Goal: Information Seeking & Learning: Check status

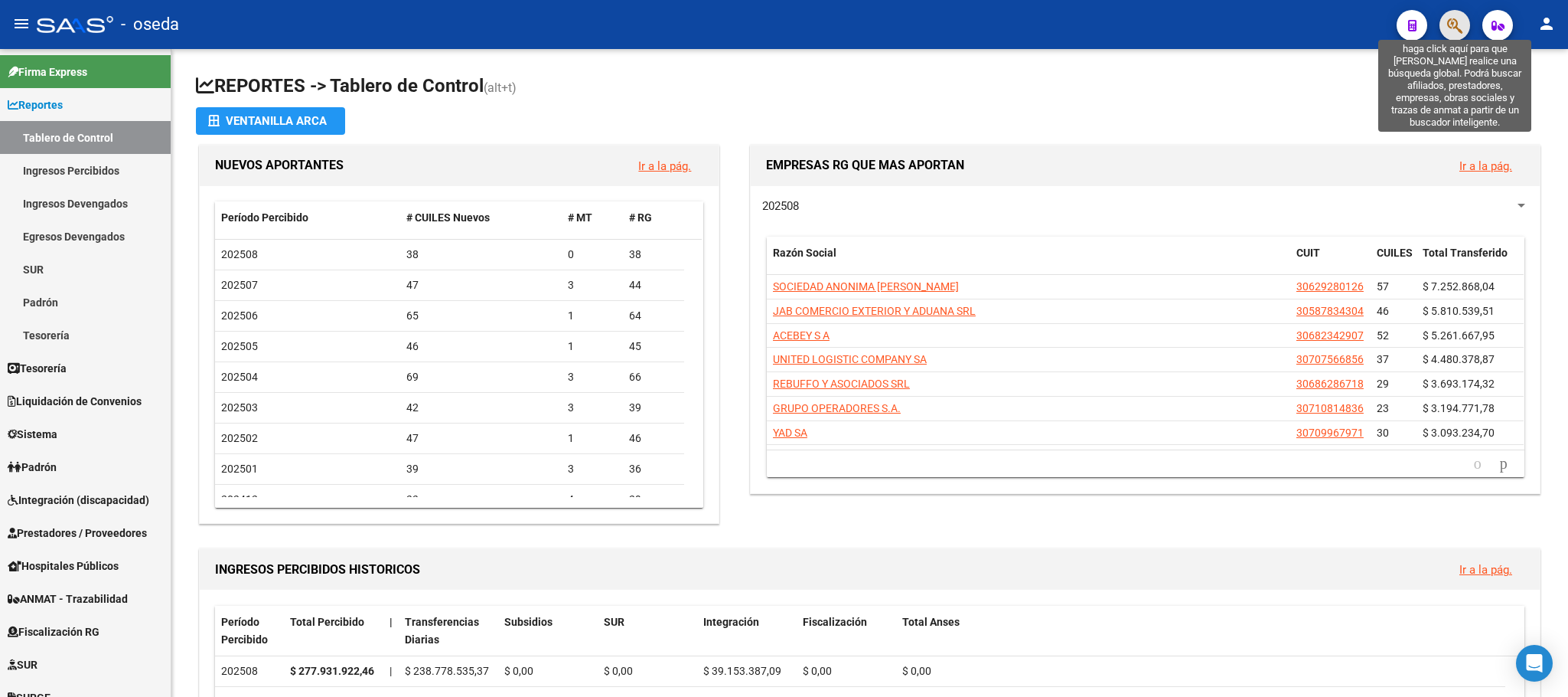
click at [1453, 22] on icon "button" at bounding box center [1454, 25] width 15 height 17
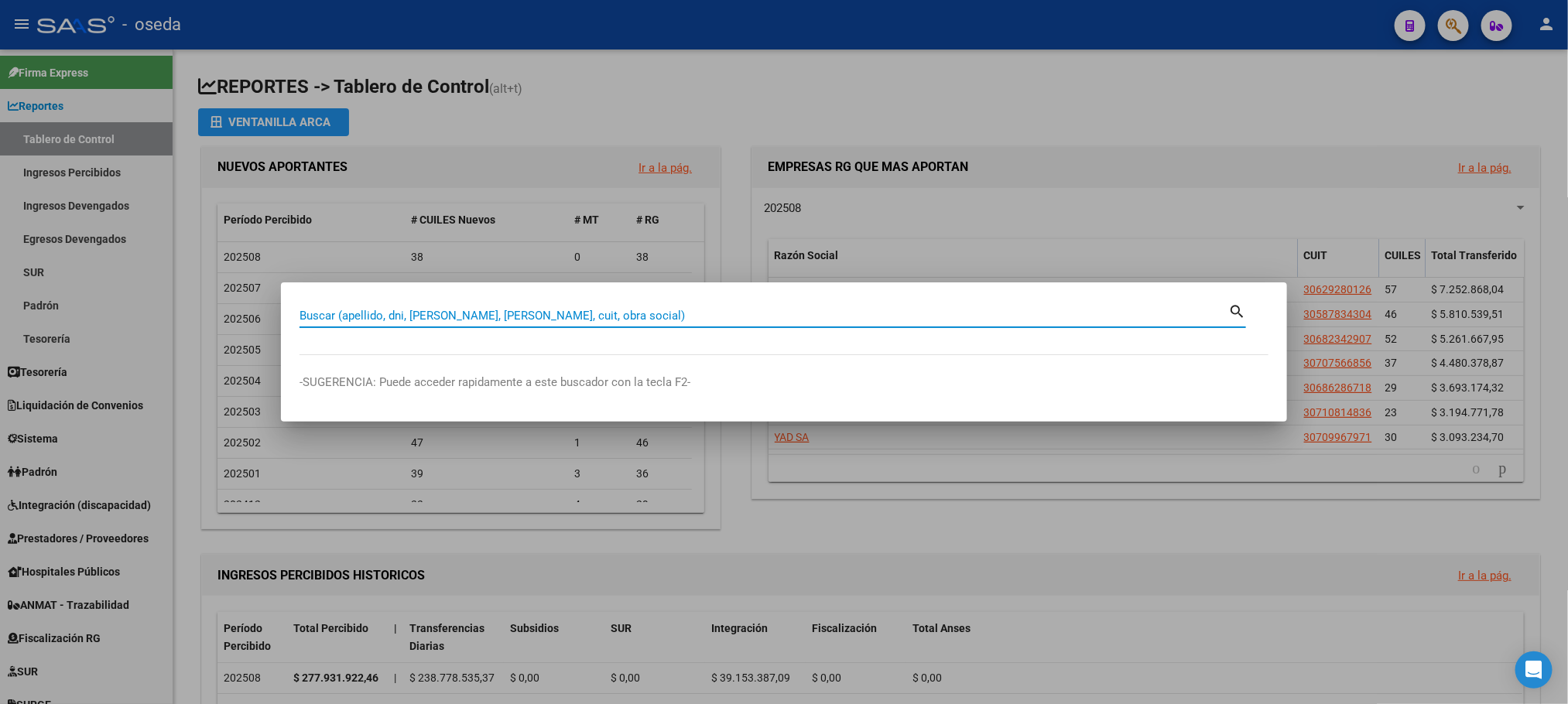
type input "1"
type input "20636500"
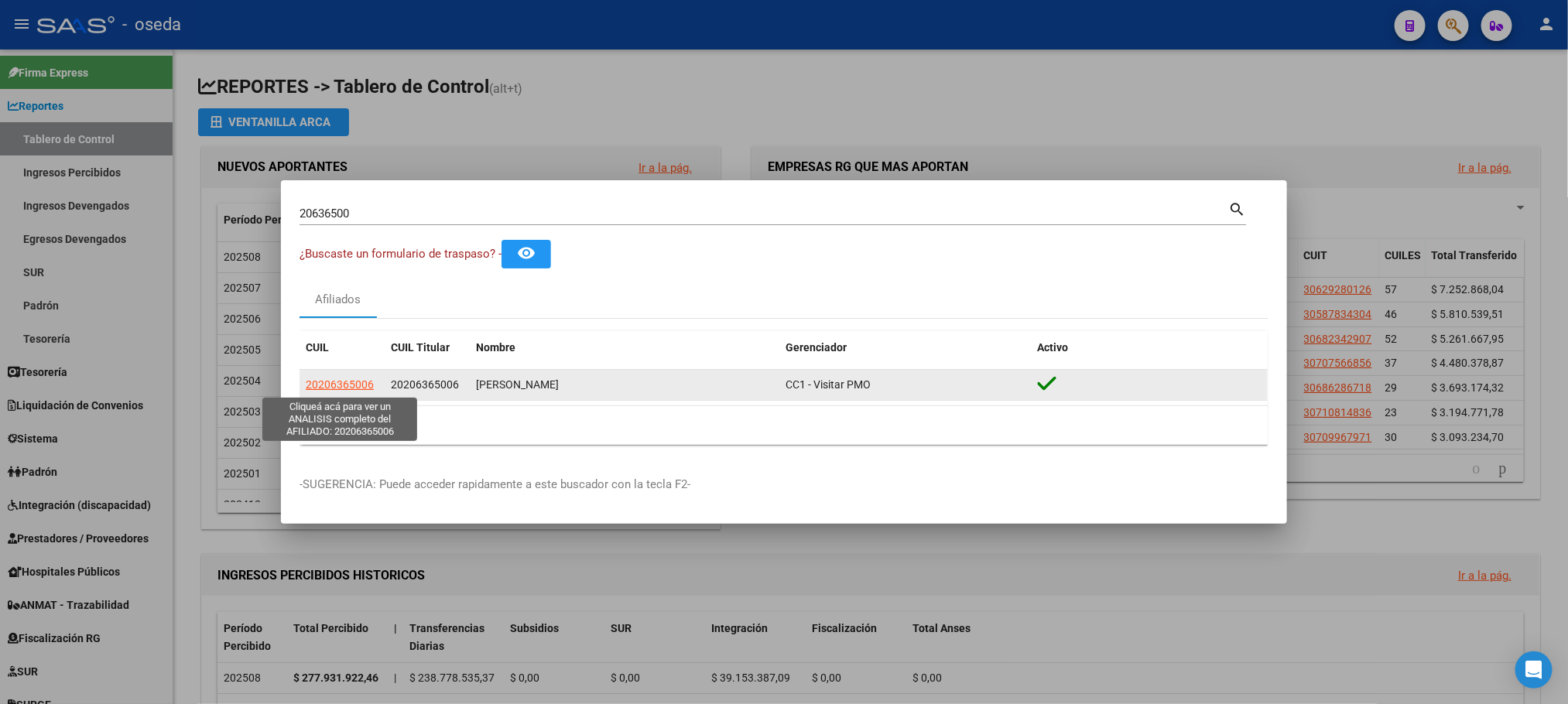
click at [359, 386] on span "20206365006" at bounding box center [339, 383] width 68 height 12
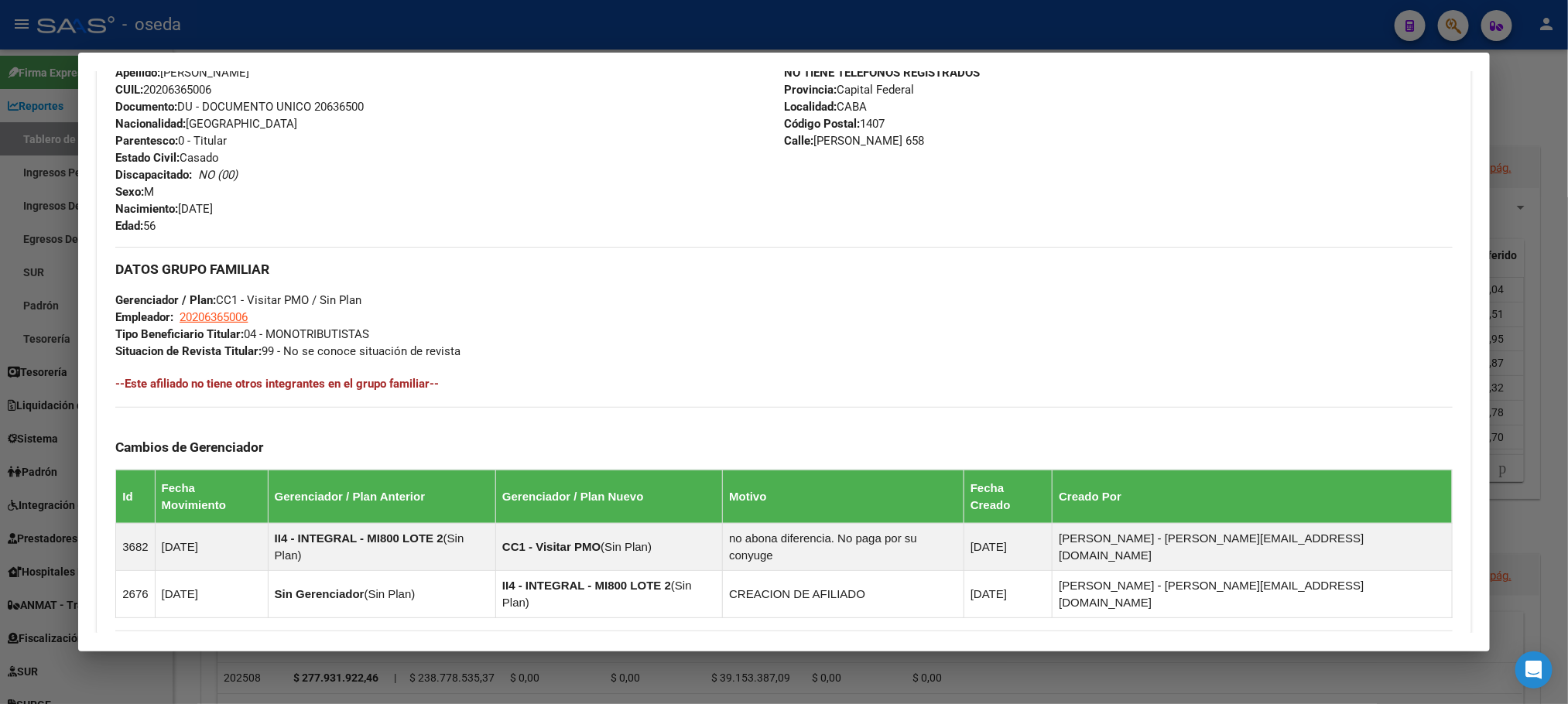
scroll to position [761, 0]
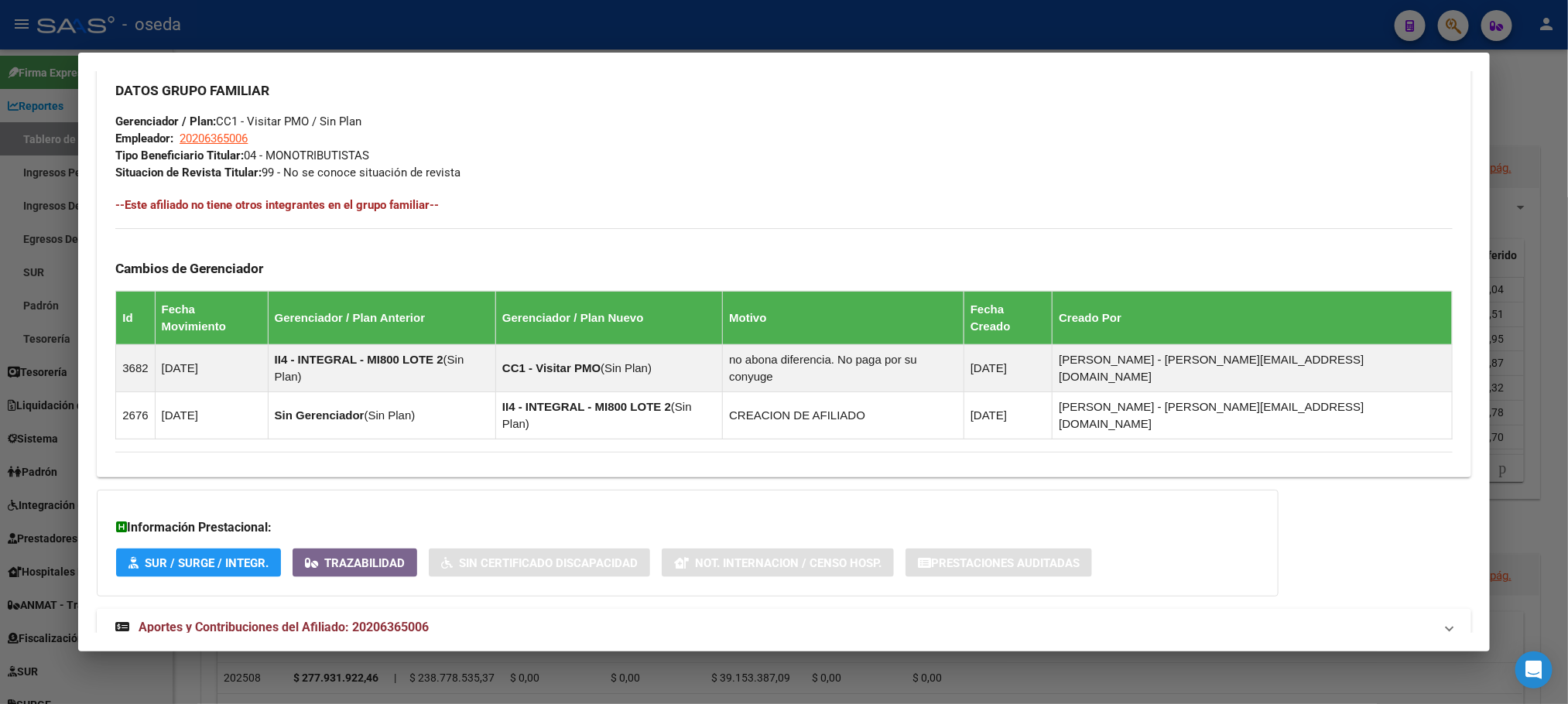
click at [377, 619] on span "Aportes y Contribuciones del Afiliado: 20206365006" at bounding box center [284, 627] width 291 height 15
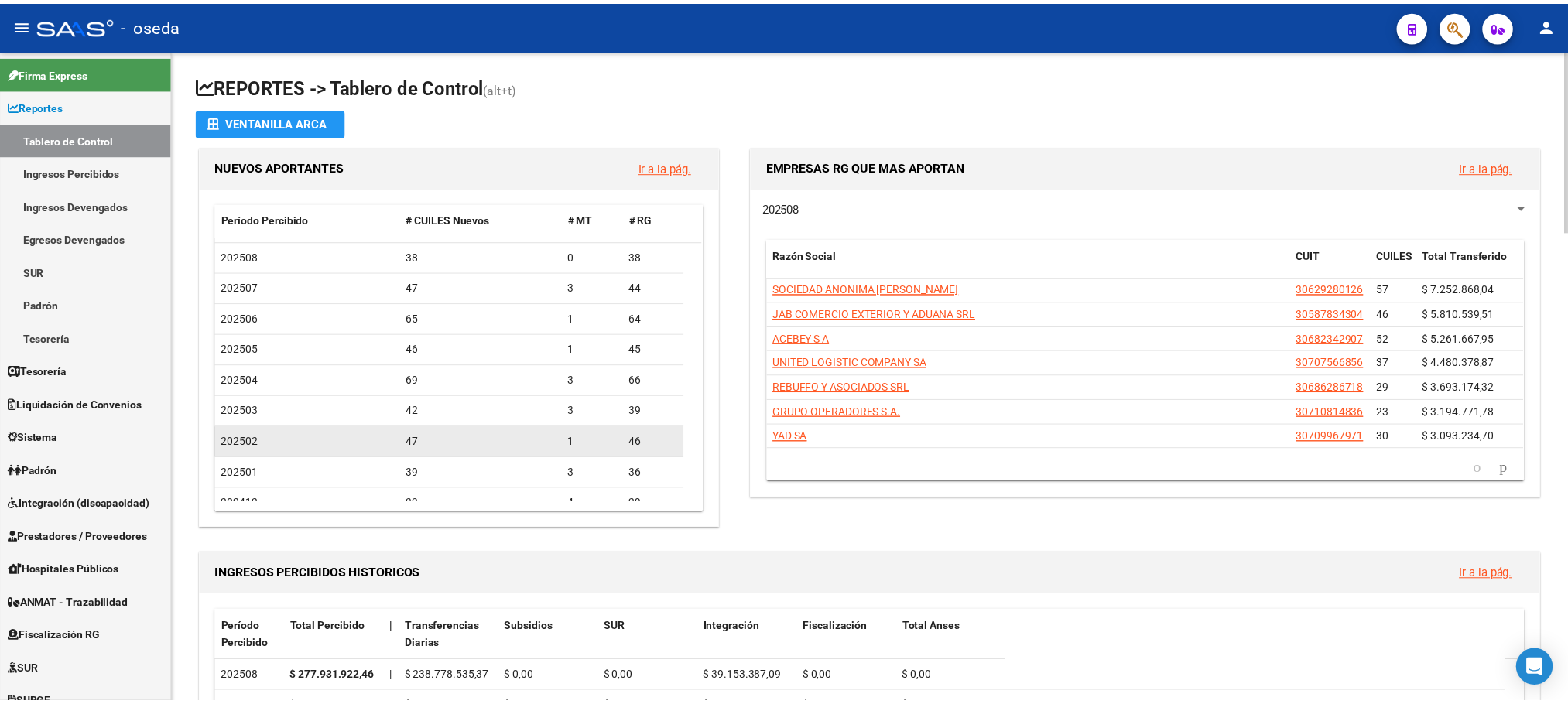
scroll to position [348, 0]
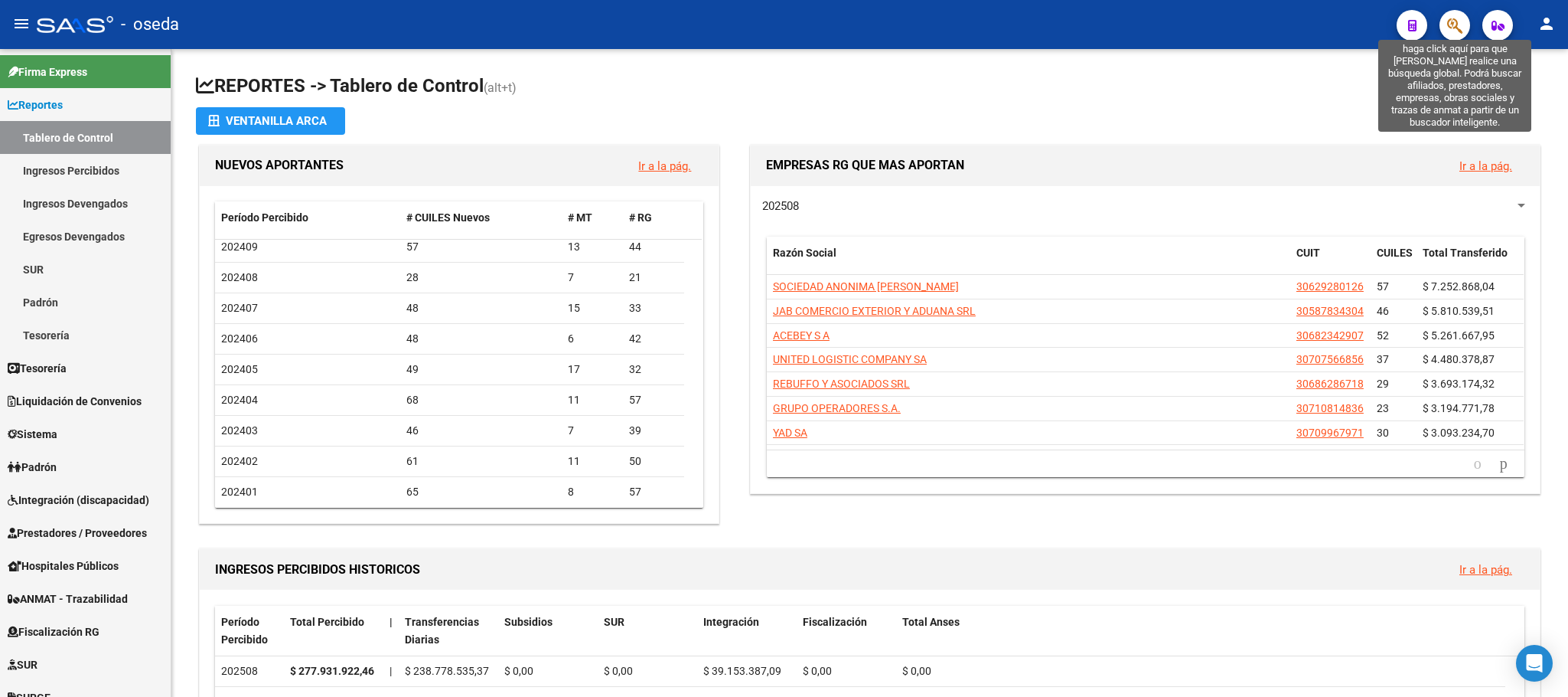
click at [1451, 31] on icon "button" at bounding box center [1454, 25] width 15 height 17
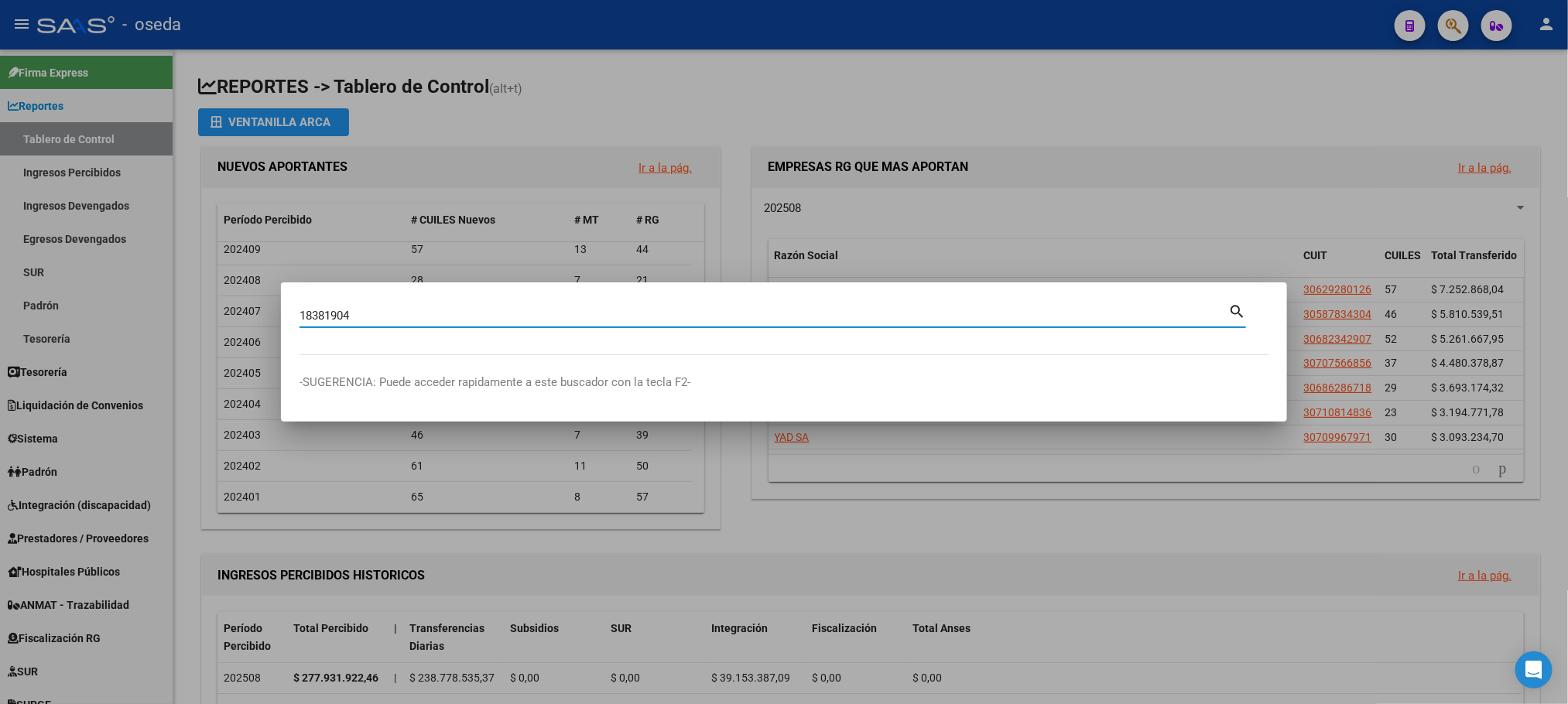
type input "18381904"
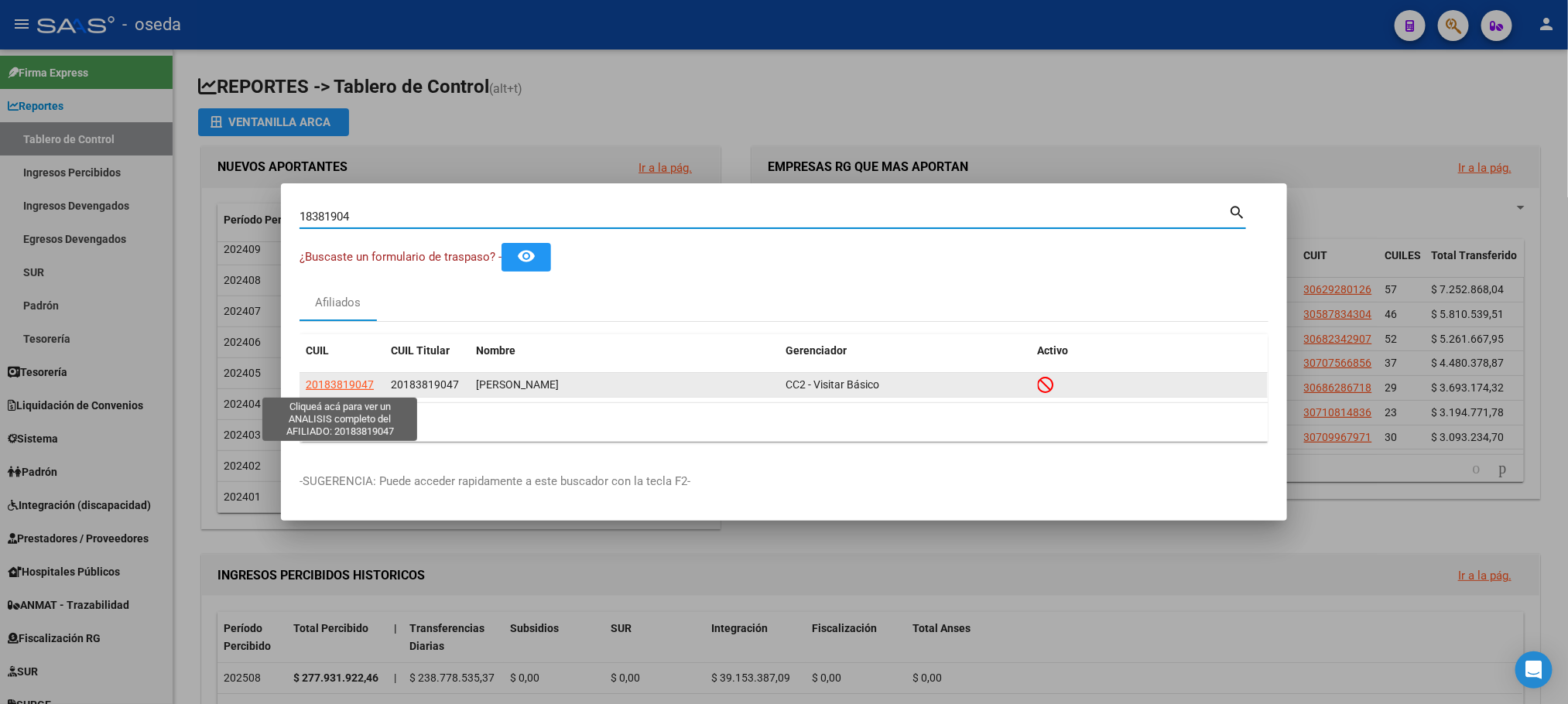
click at [330, 378] on span "20183819047" at bounding box center [339, 383] width 68 height 12
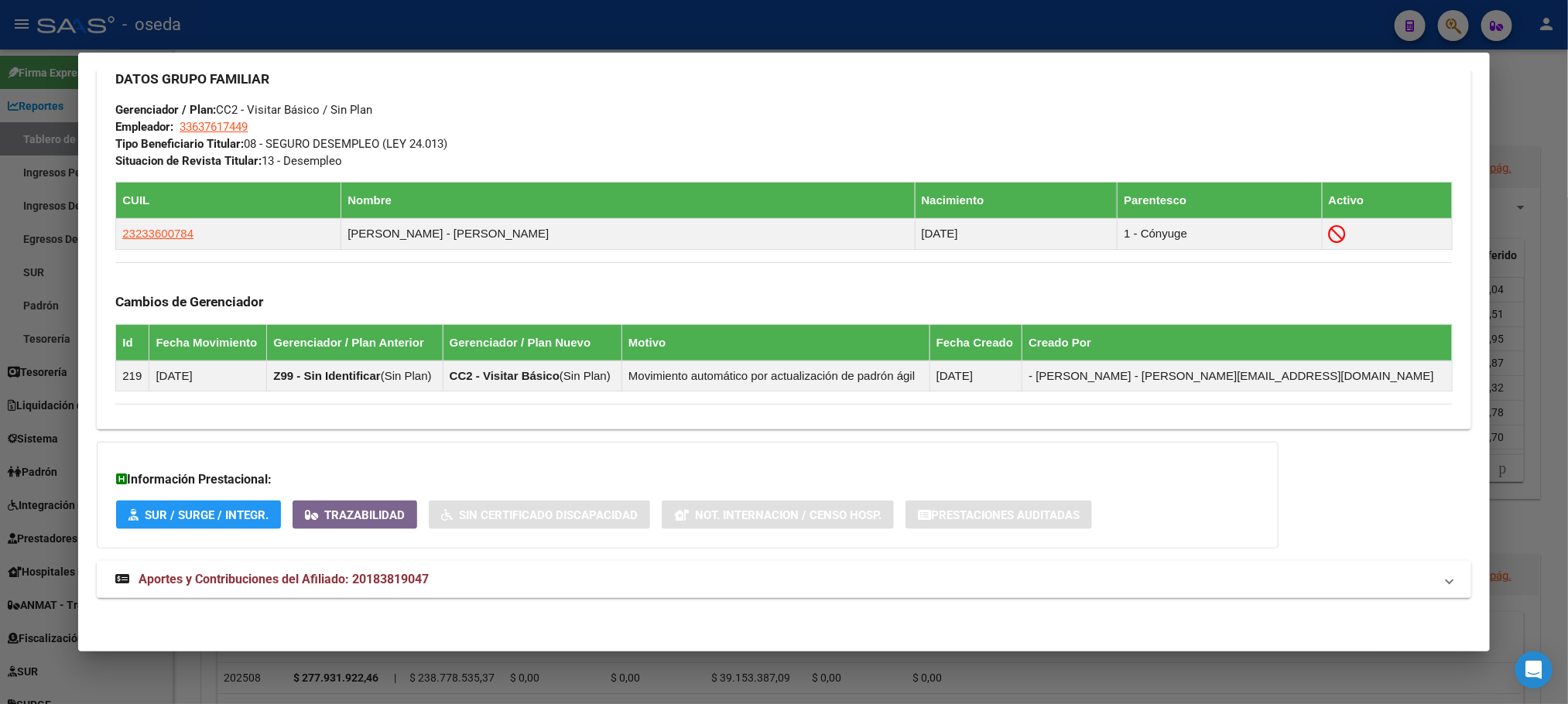
scroll to position [794, 0]
click at [327, 581] on span "Aportes y Contribuciones del Afiliado: 20183819047" at bounding box center [284, 579] width 291 height 15
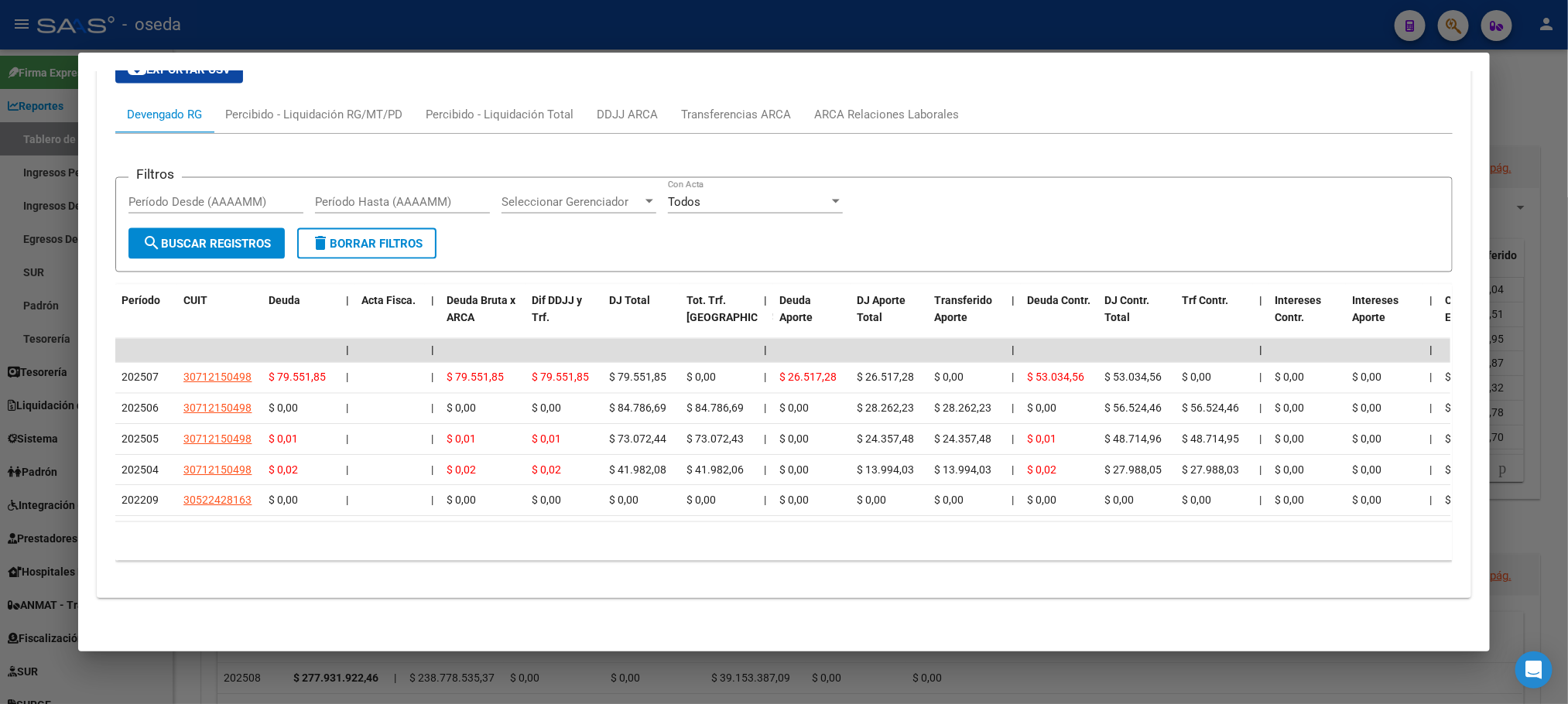
scroll to position [1404, 0]
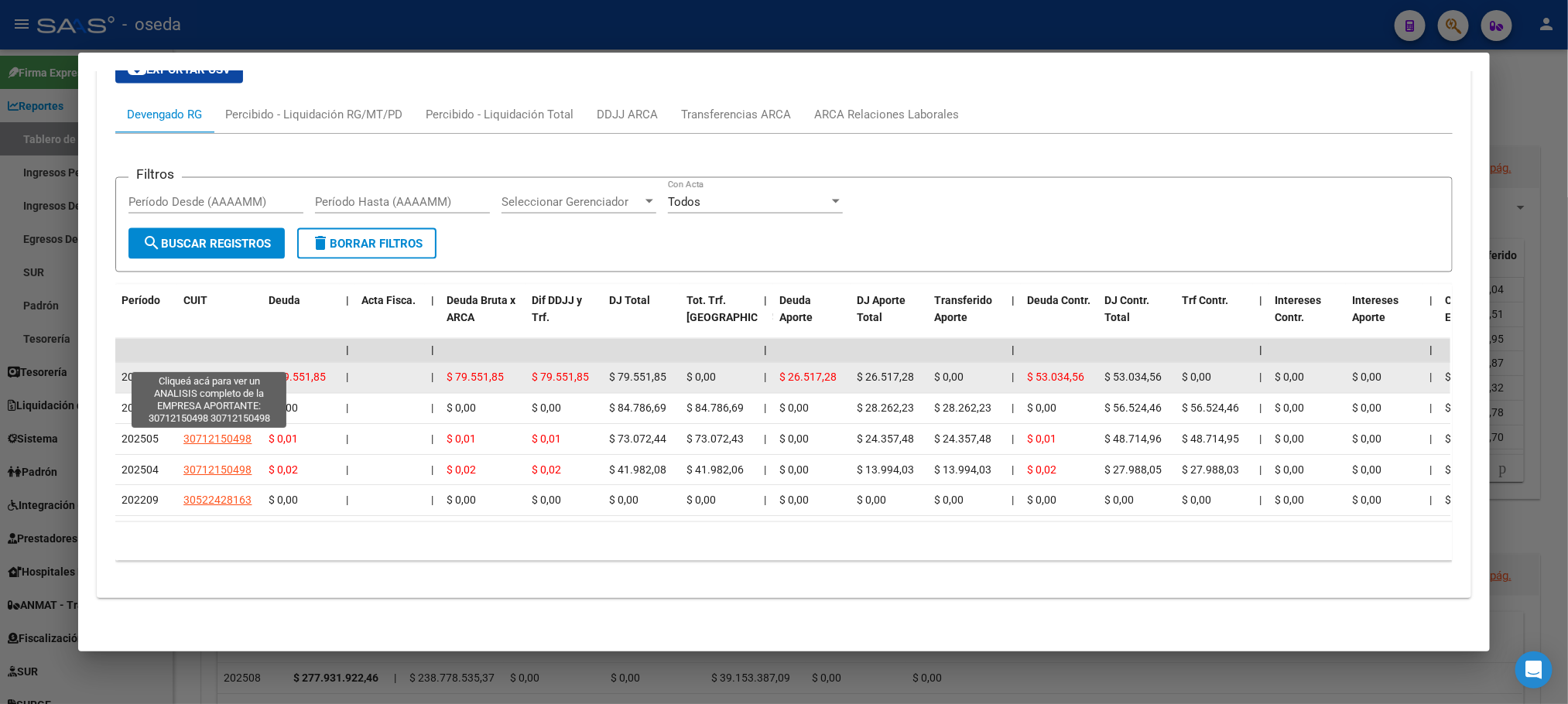
click at [222, 371] on span "30712150498" at bounding box center [217, 377] width 68 height 12
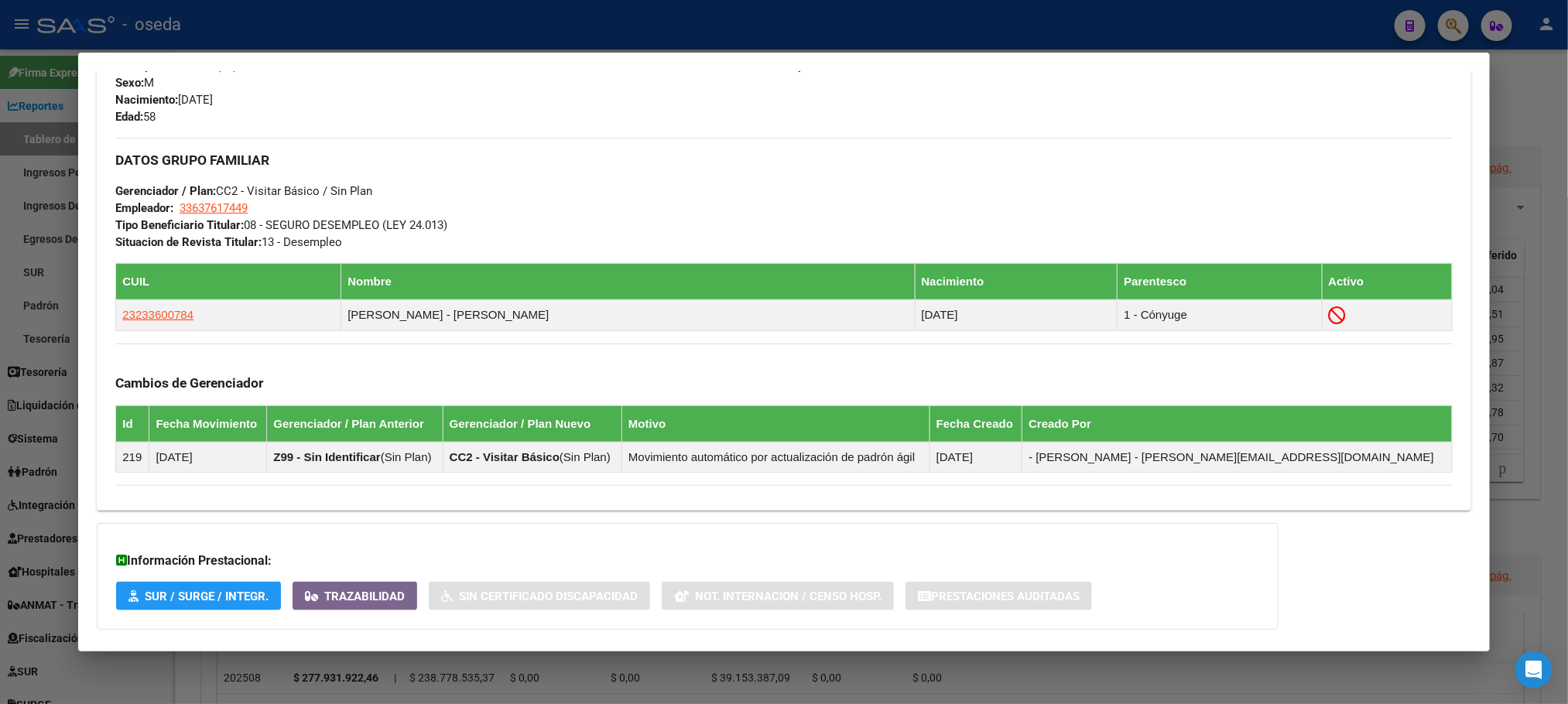
scroll to position [0, 0]
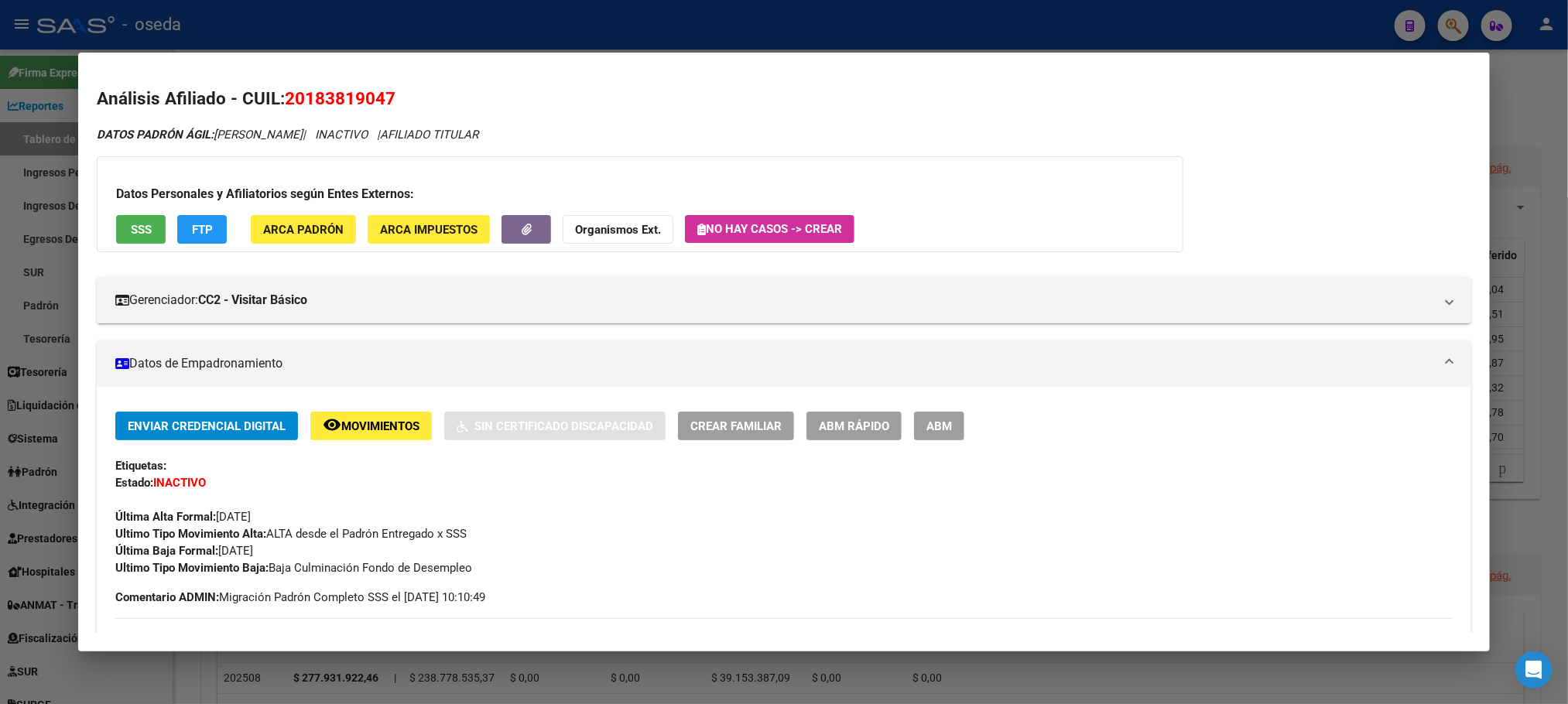
click at [328, 98] on span "20183819047" at bounding box center [340, 98] width 110 height 20
copy span "20183819047"
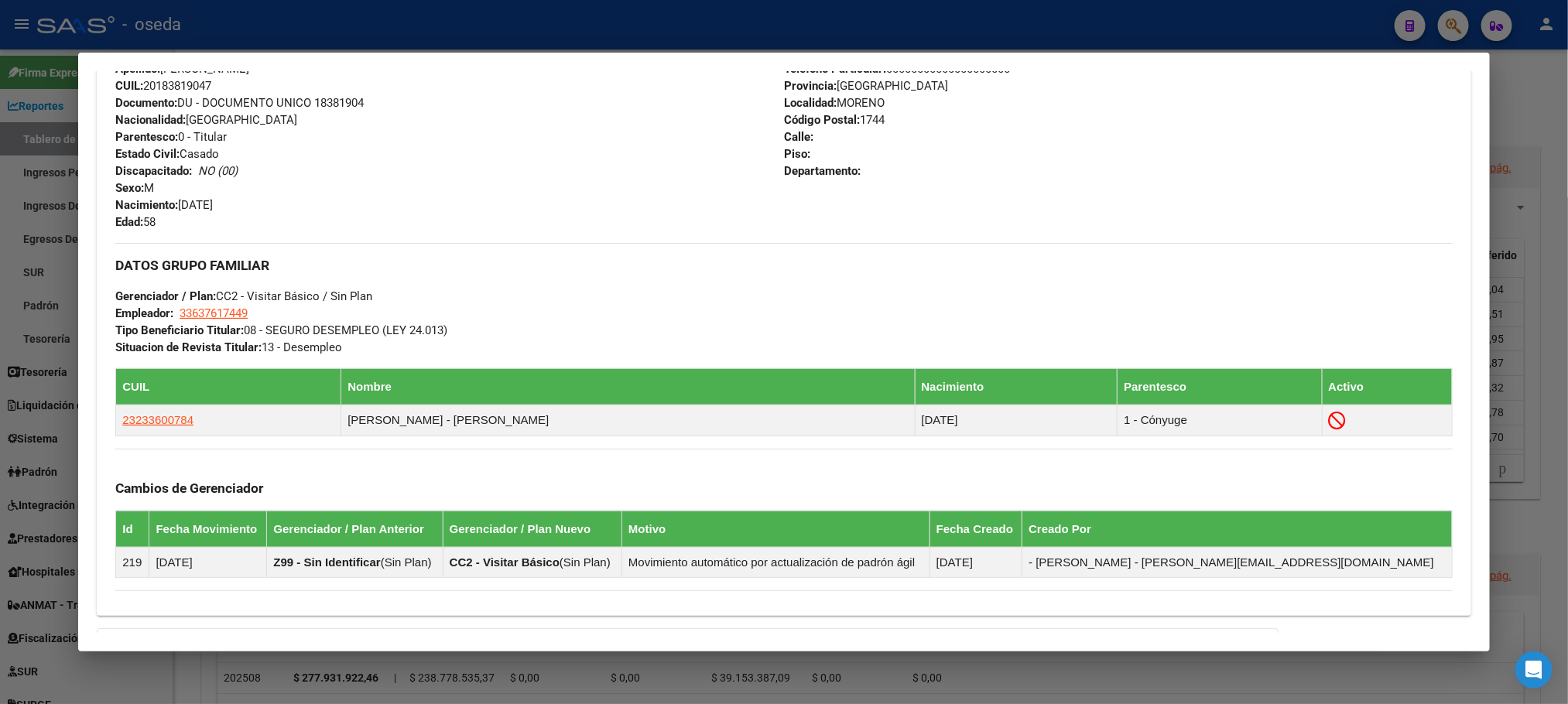
scroll to position [812, 0]
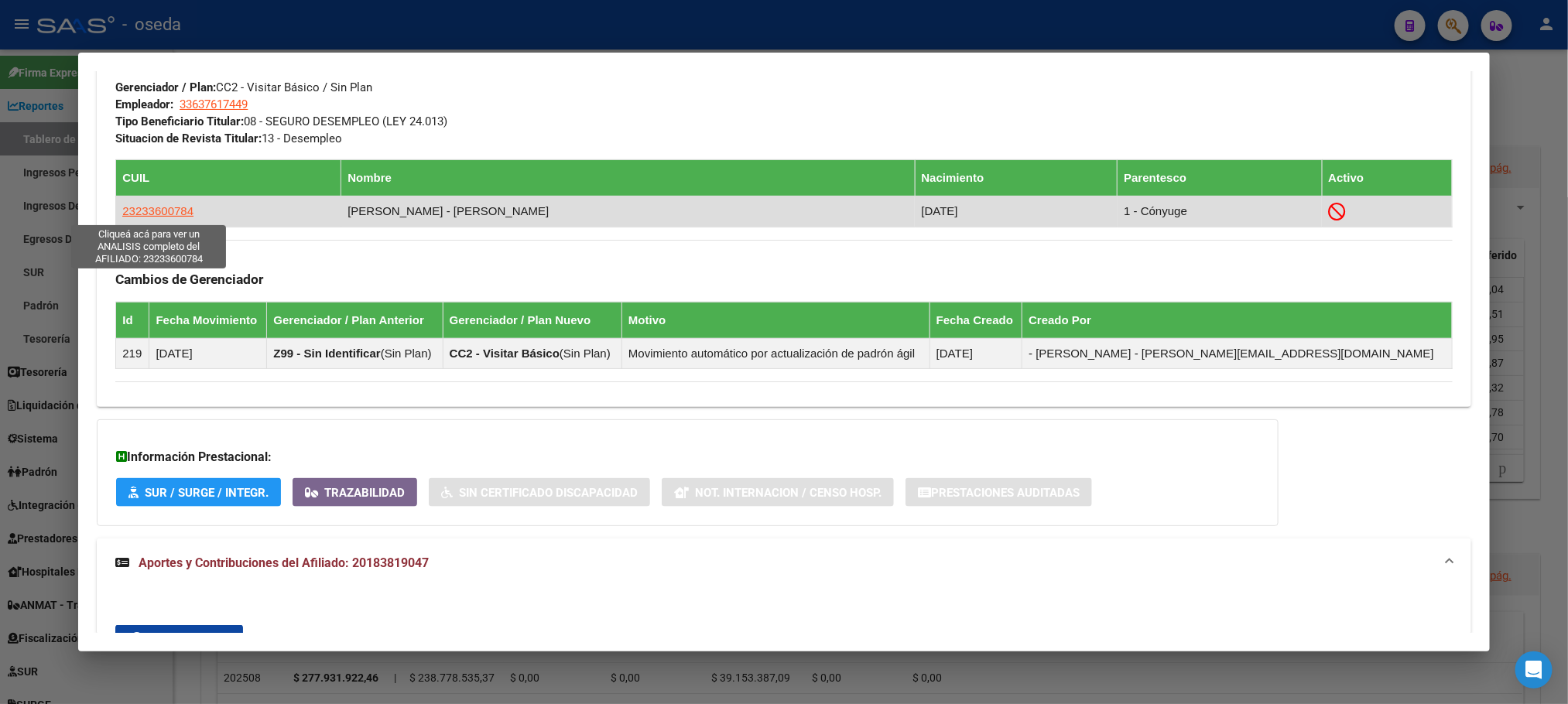
click at [166, 217] on span "23233600784" at bounding box center [157, 210] width 71 height 13
copy span "20183819047"
type textarea "23233600784"
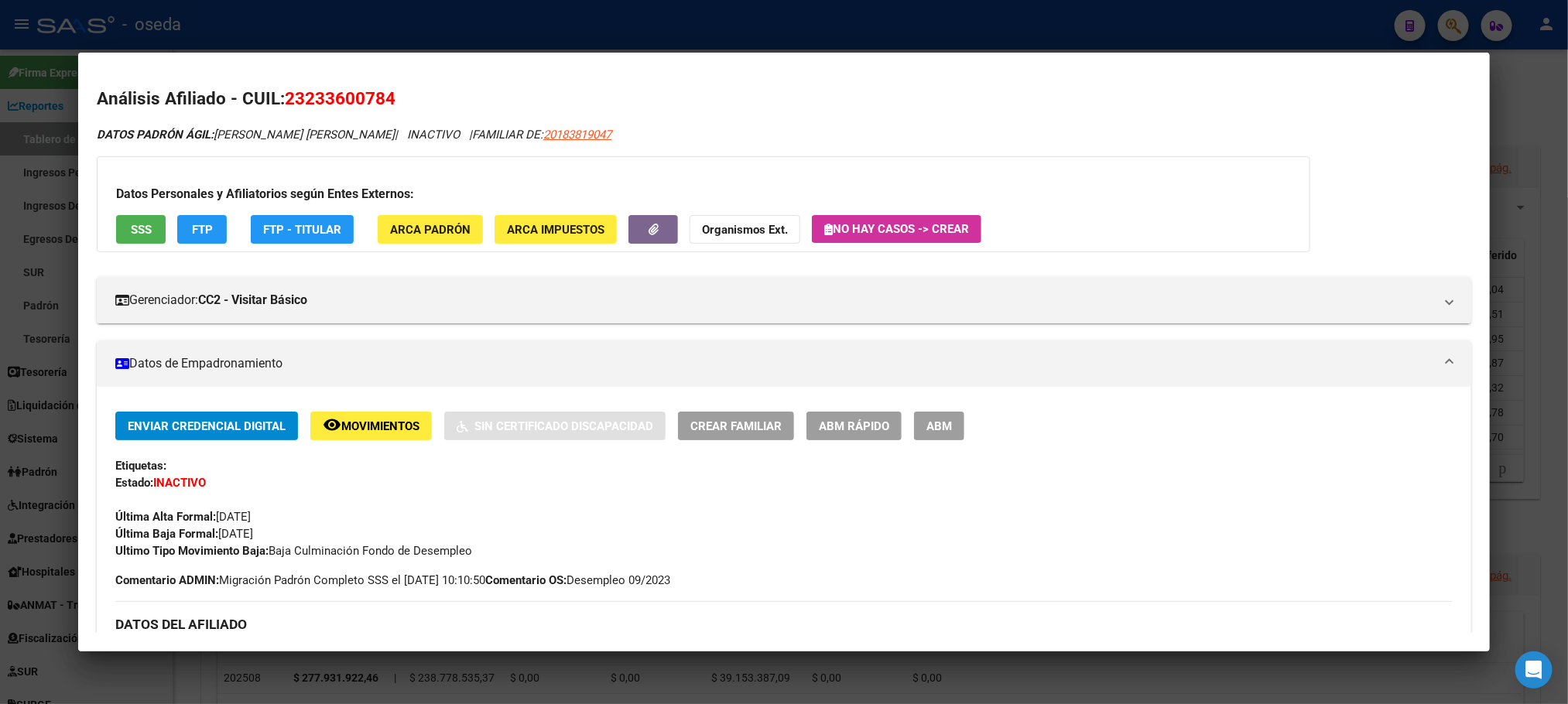
click at [140, 228] on span "SSS" at bounding box center [141, 229] width 21 height 14
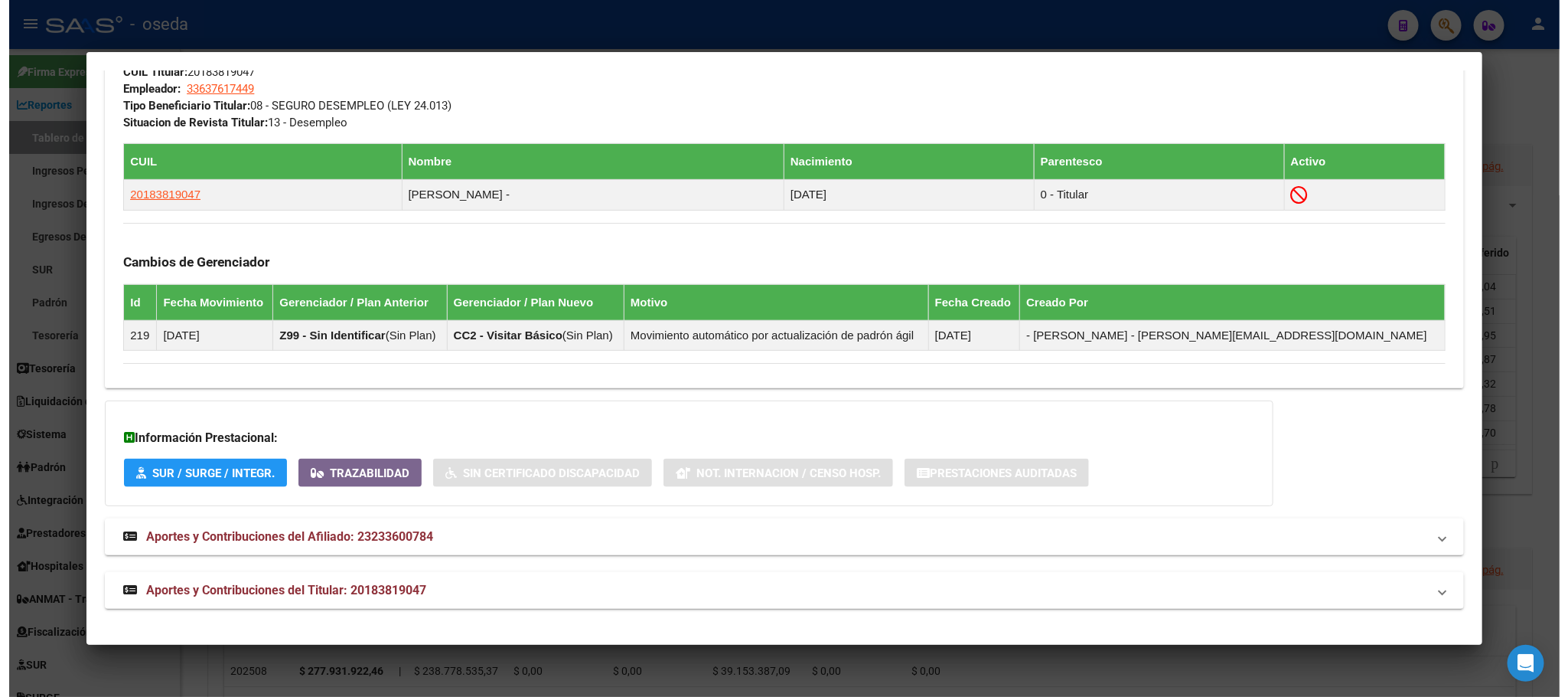
scroll to position [823, 0]
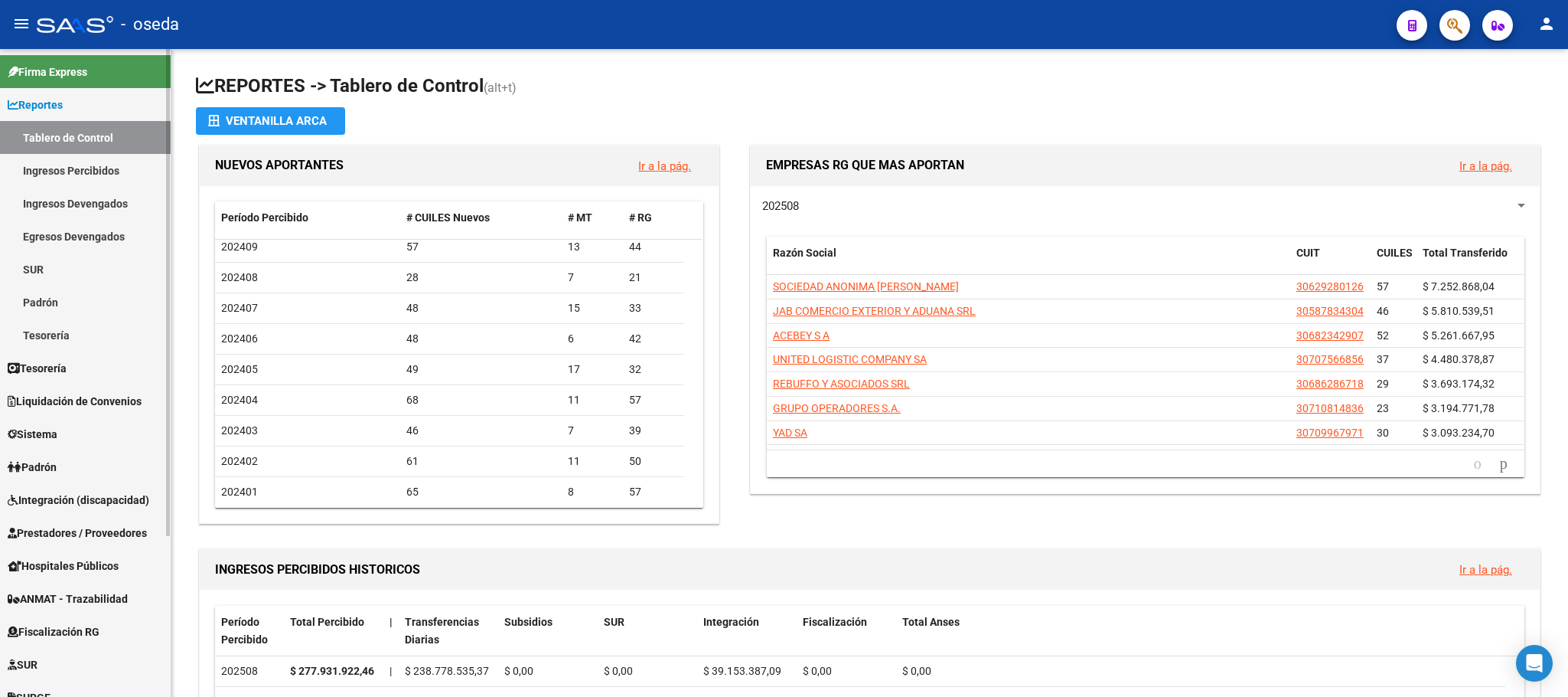
click at [113, 529] on span "Prestadores / Proveedores" at bounding box center [76, 532] width 139 height 17
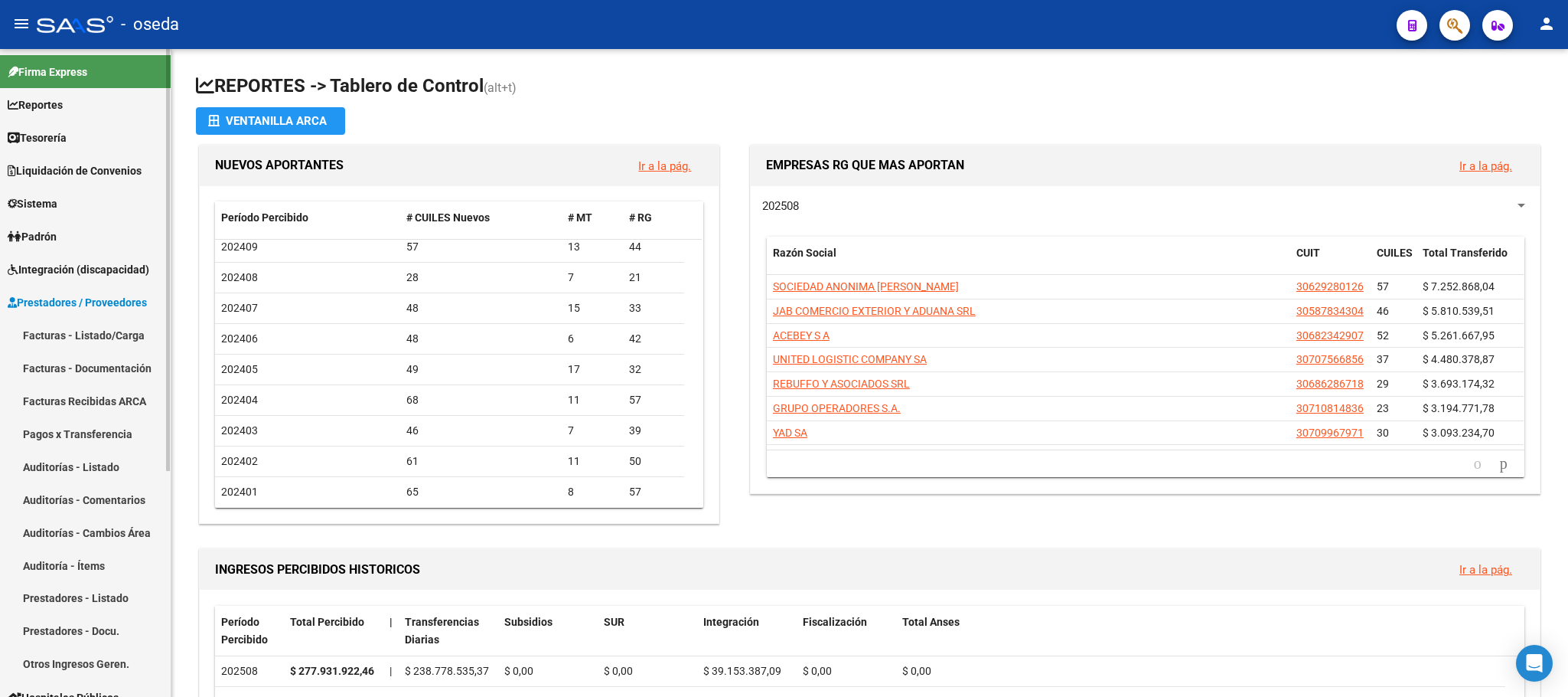
click at [87, 320] on link "Facturas - Listado/Carga" at bounding box center [85, 335] width 171 height 33
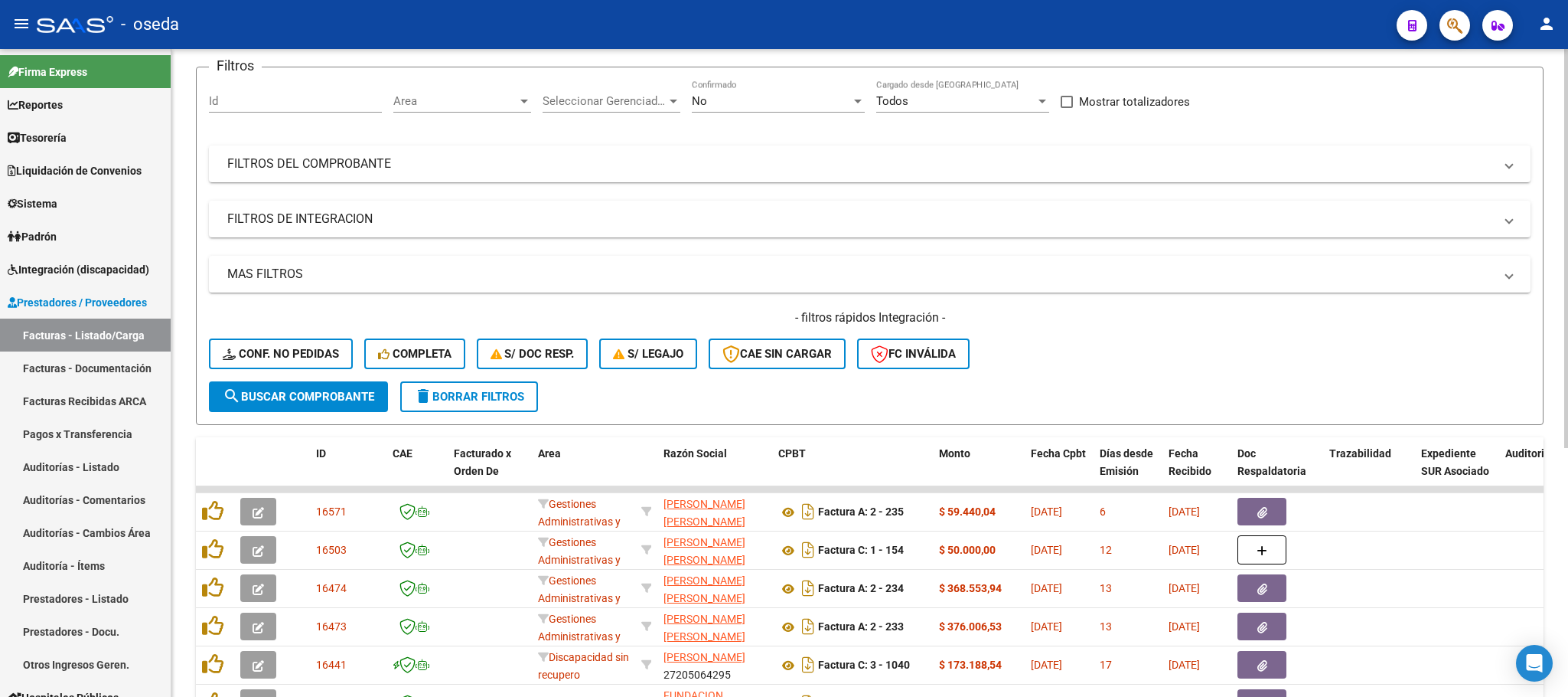
scroll to position [345, 0]
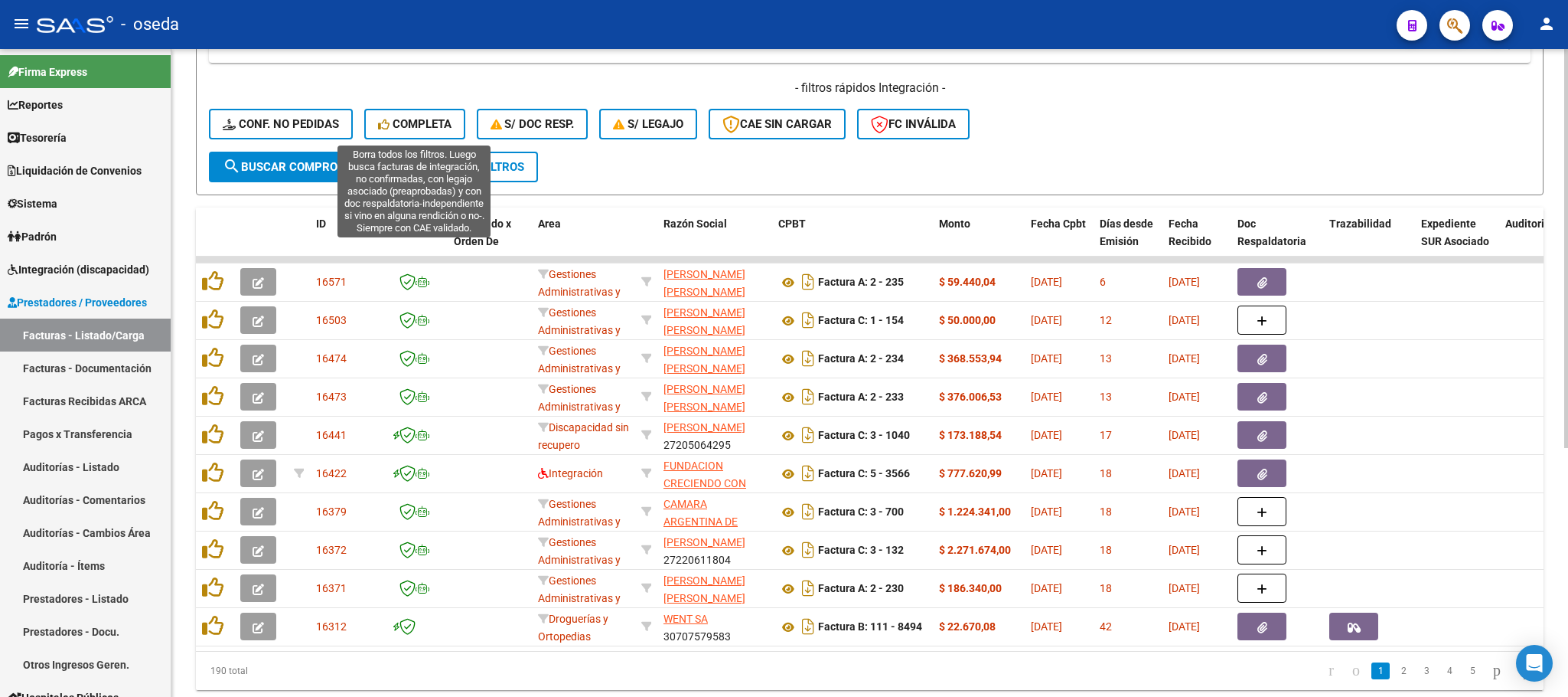
click at [441, 119] on span "Completa" at bounding box center [415, 124] width 74 height 14
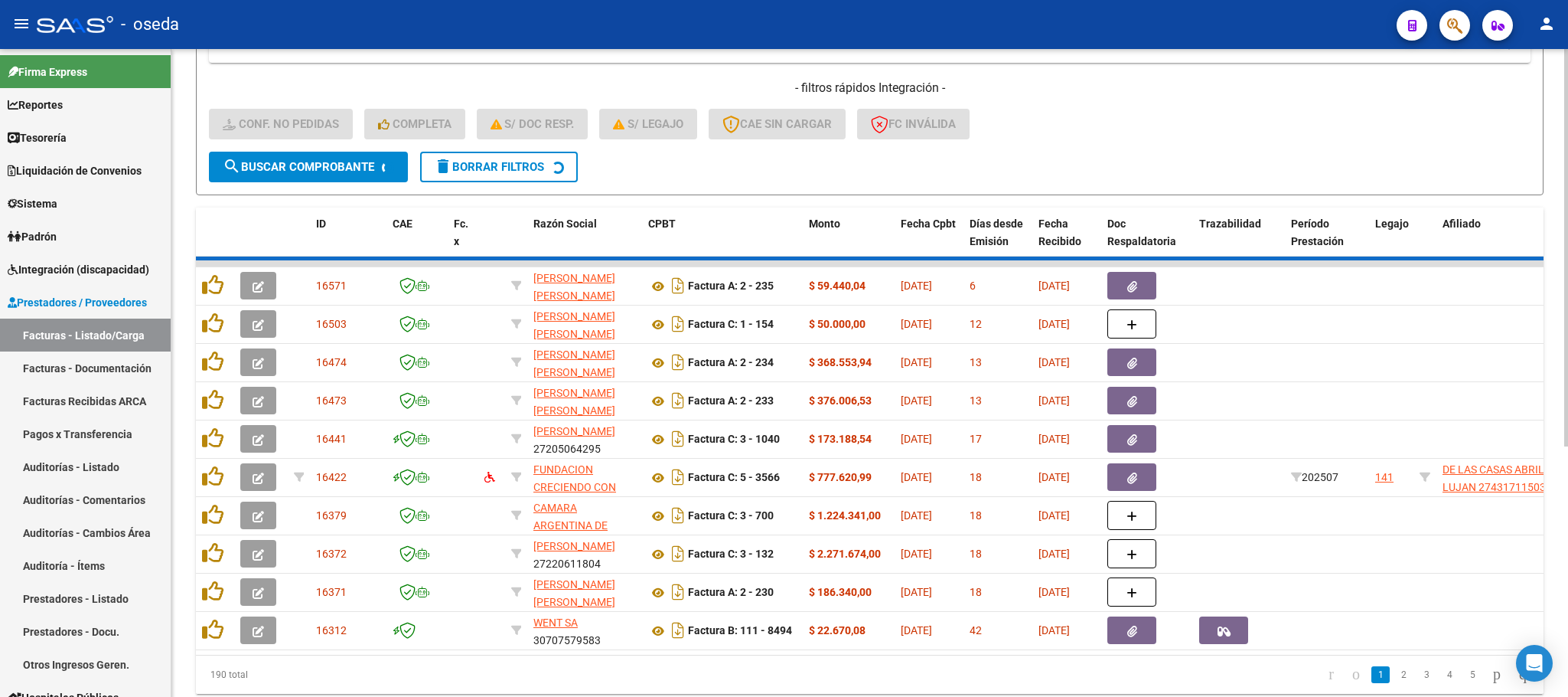
scroll to position [60, 0]
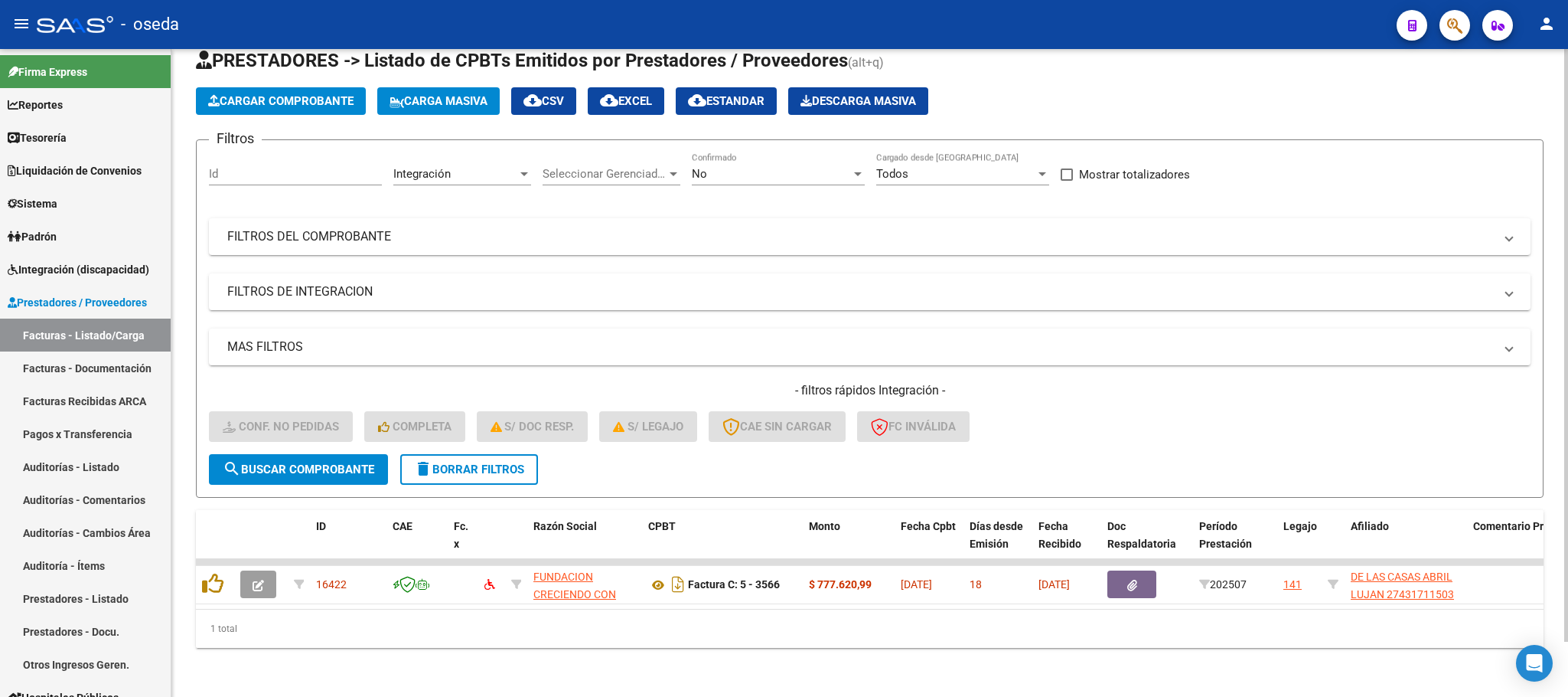
click at [487, 462] on span "delete Borrar Filtros" at bounding box center [468, 469] width 110 height 14
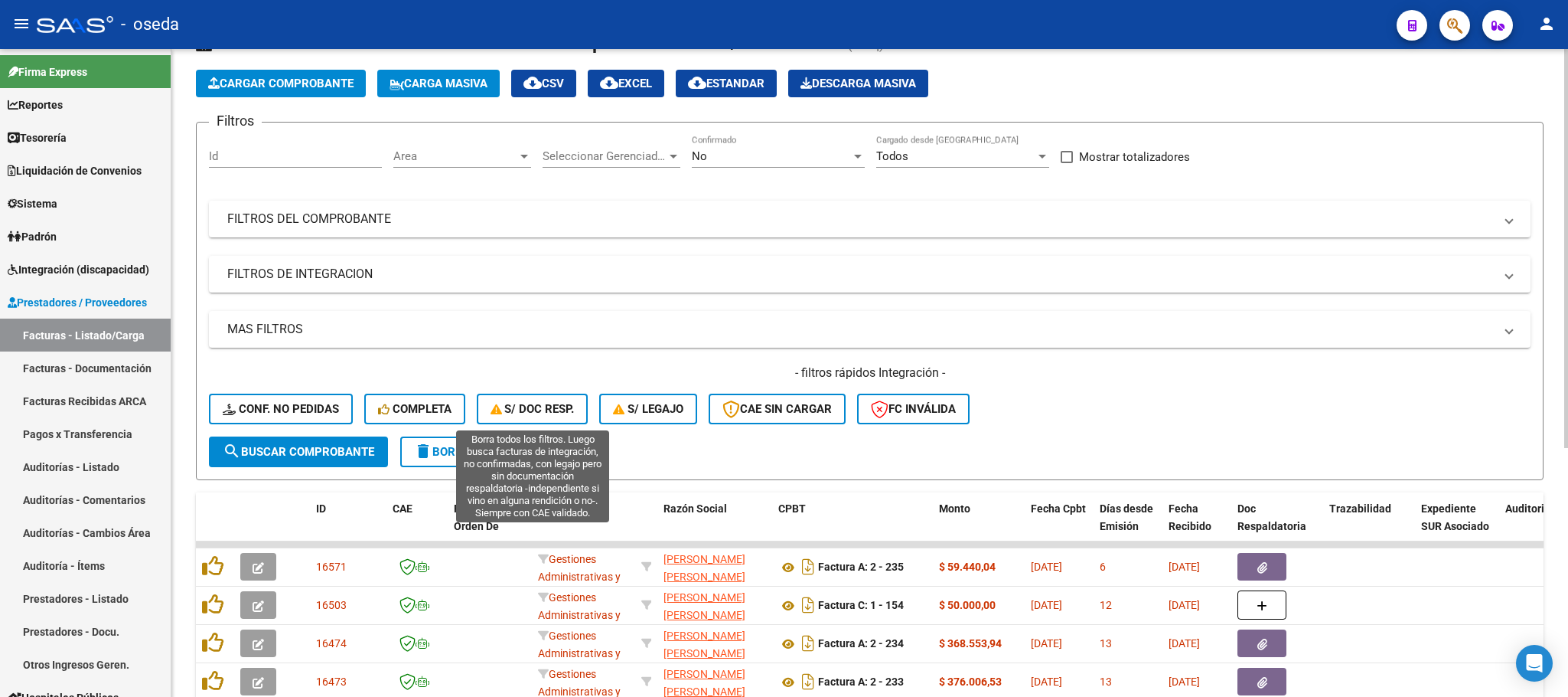
click at [547, 399] on button "S/ Doc Resp." at bounding box center [532, 409] width 112 height 31
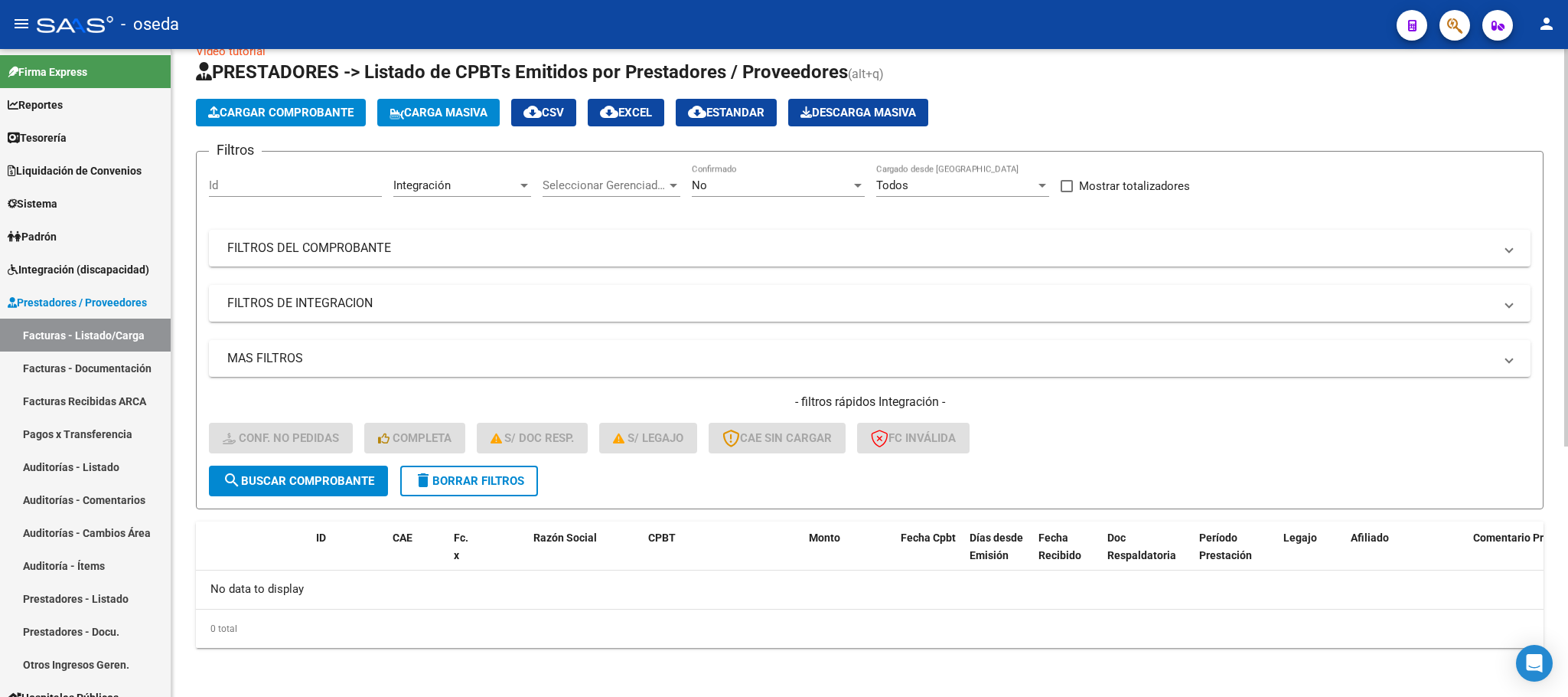
scroll to position [30, 0]
click at [476, 485] on span "delete Borrar Filtros" at bounding box center [468, 481] width 110 height 14
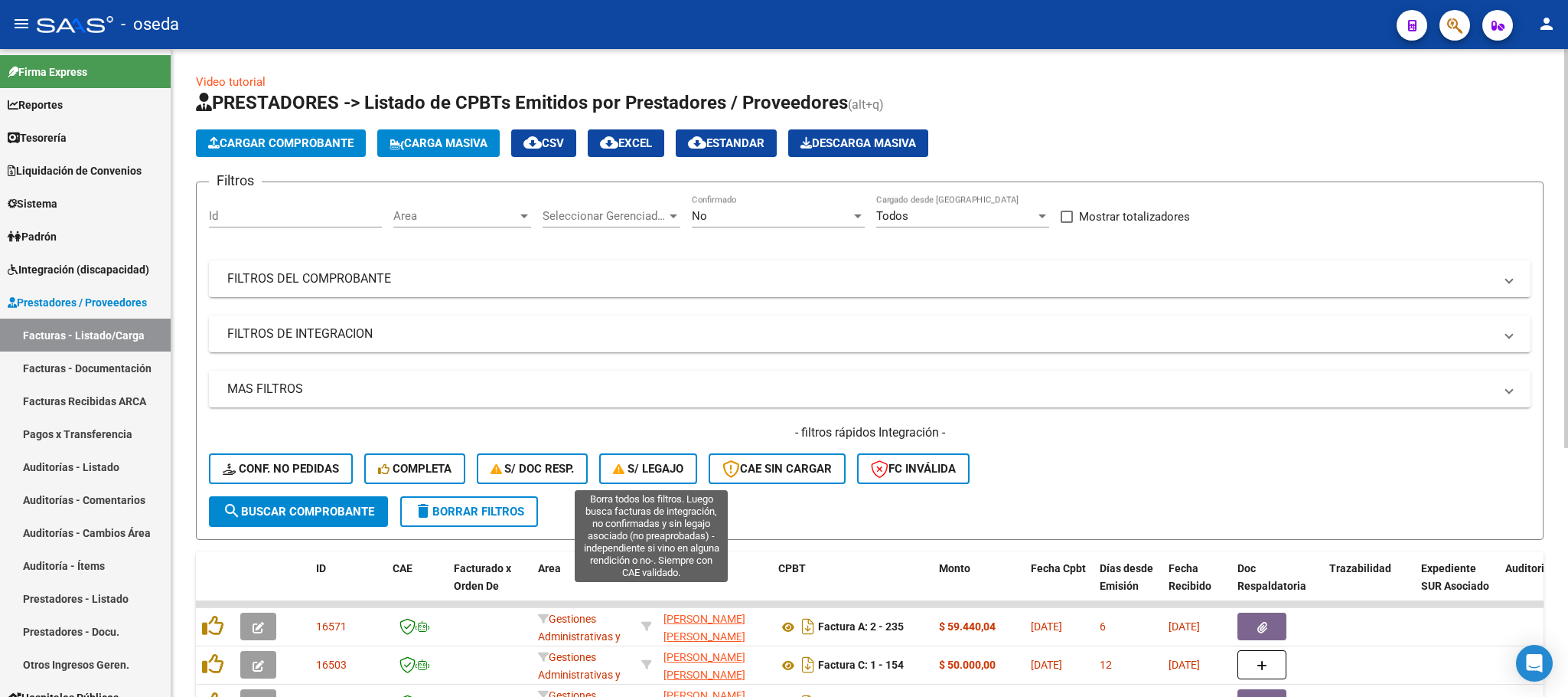
click at [652, 465] on span "S/ legajo" at bounding box center [648, 468] width 70 height 14
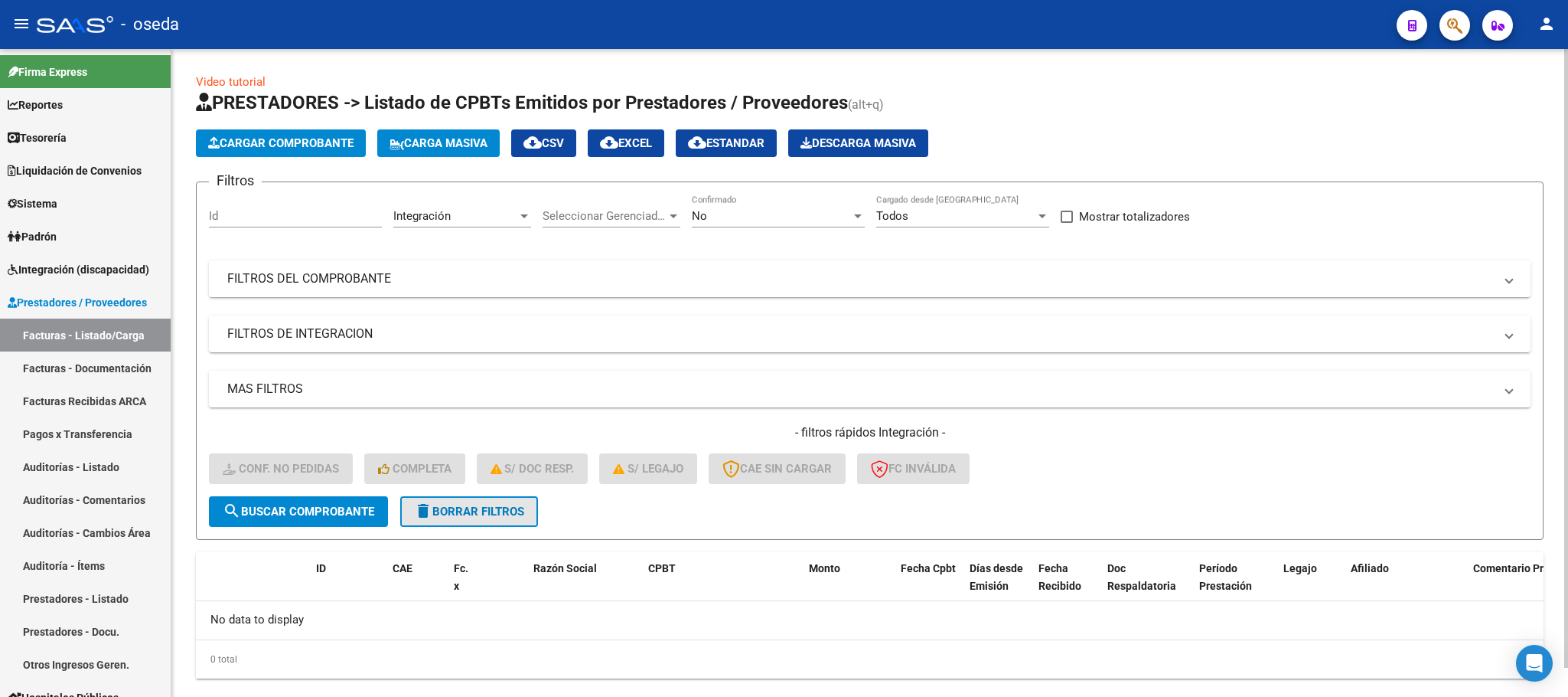
click at [510, 510] on span "delete Borrar Filtros" at bounding box center [468, 510] width 110 height 14
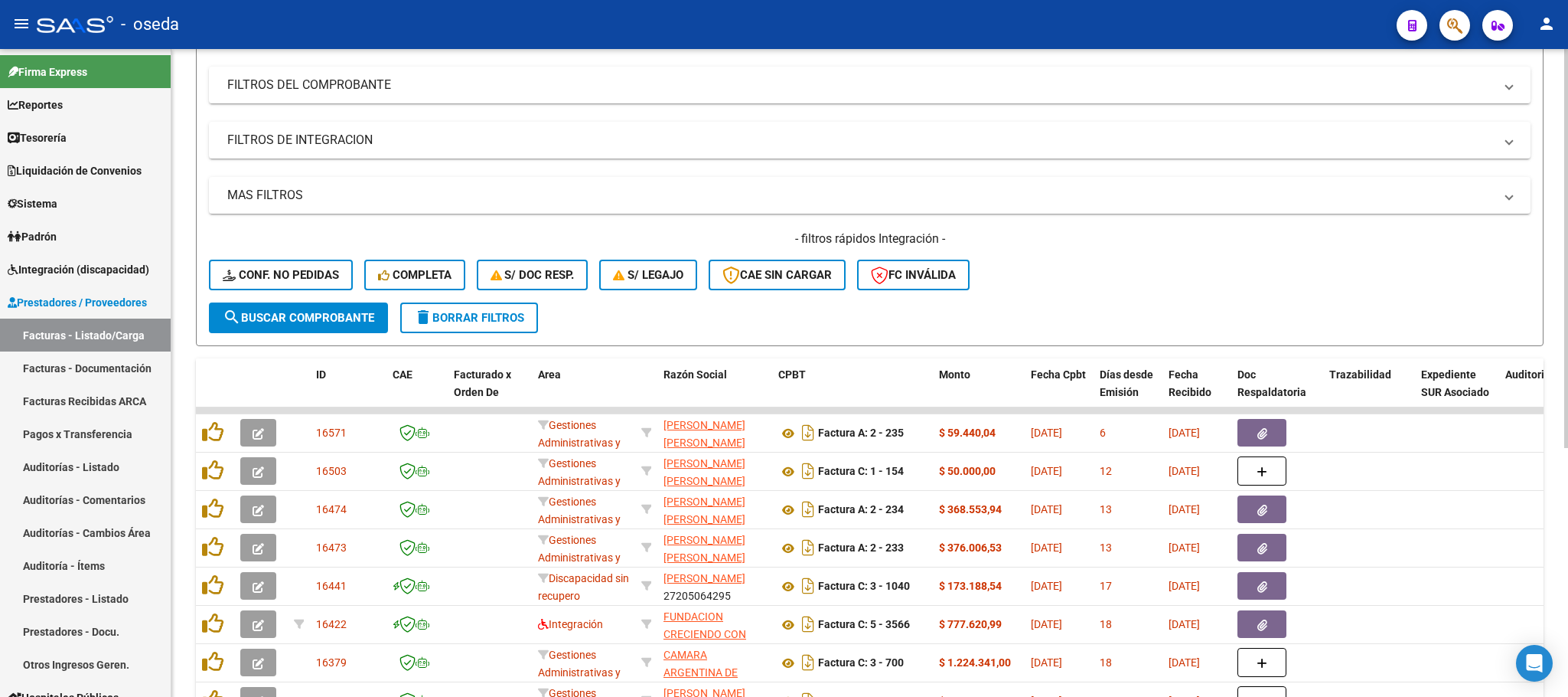
scroll to position [345, 0]
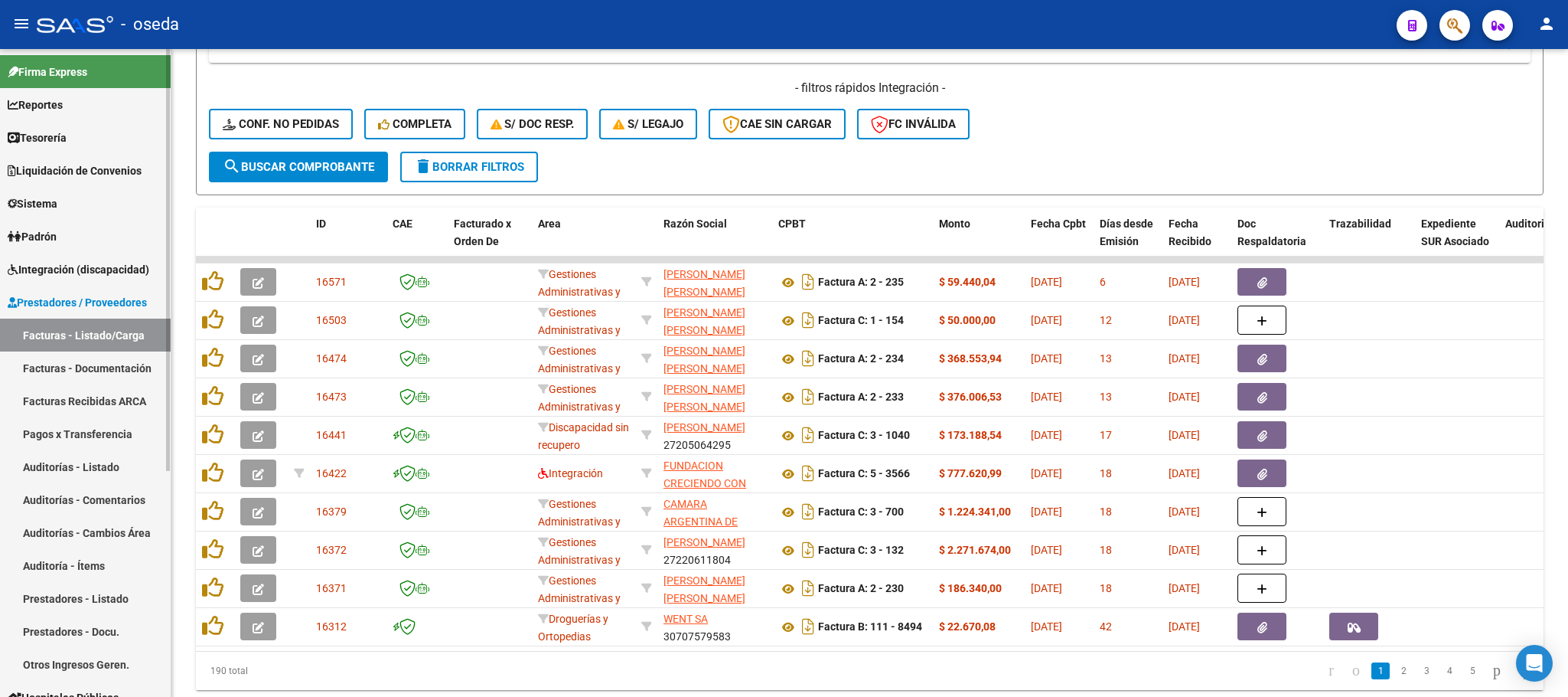
click at [72, 268] on span "Integración (discapacidad)" at bounding box center [78, 269] width 142 height 17
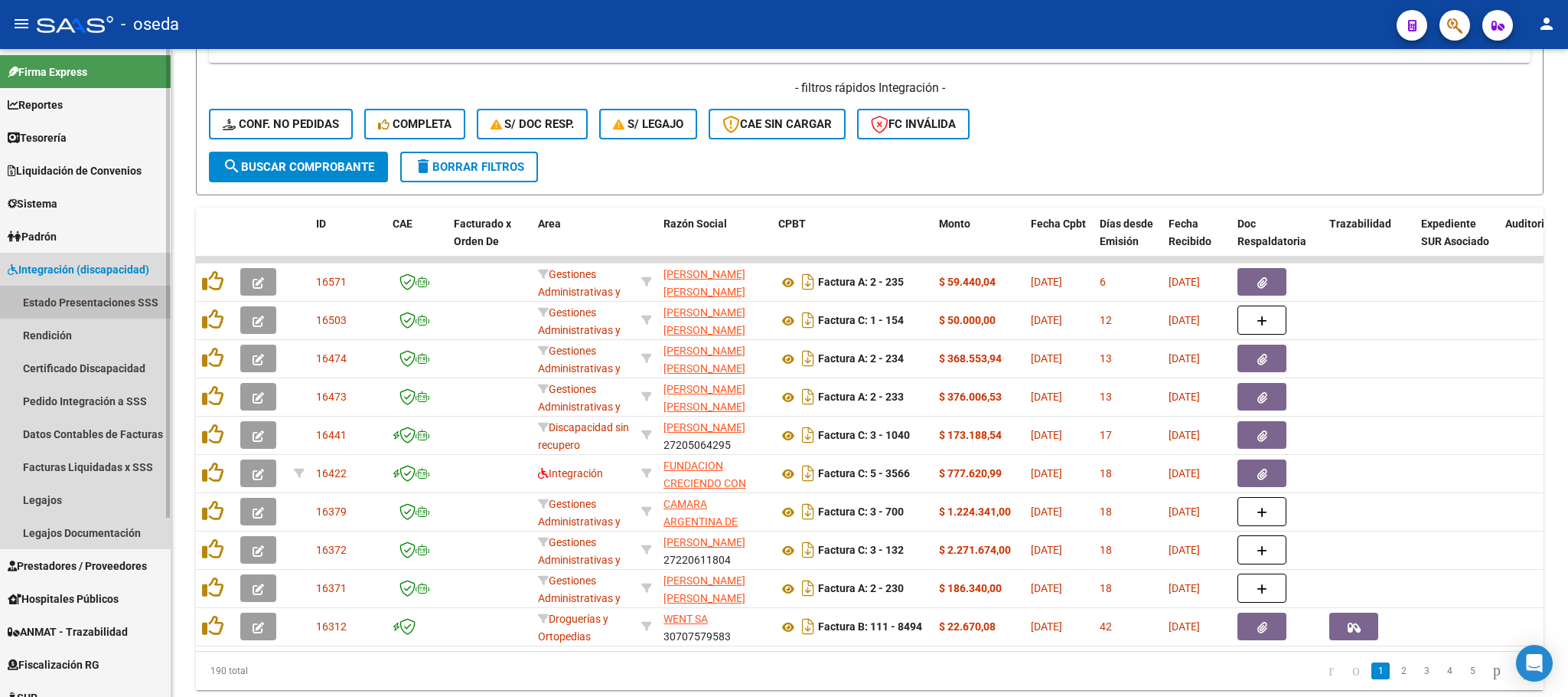
click at [115, 298] on link "Estado Presentaciones SSS" at bounding box center [85, 302] width 171 height 33
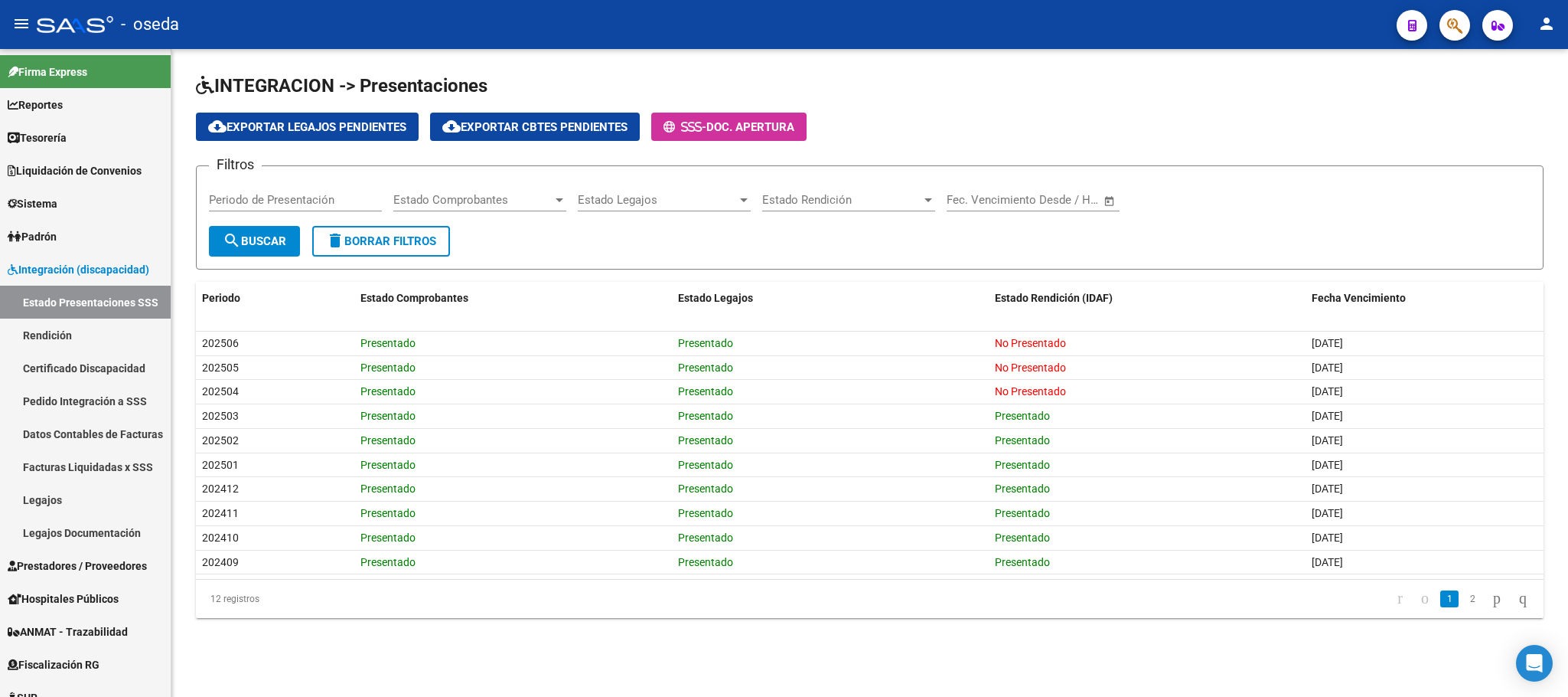
click at [834, 83] on h1 "INTEGRACION -> Presentaciones" at bounding box center [869, 86] width 1348 height 26
